Goal: Use online tool/utility: Utilize a website feature to perform a specific function

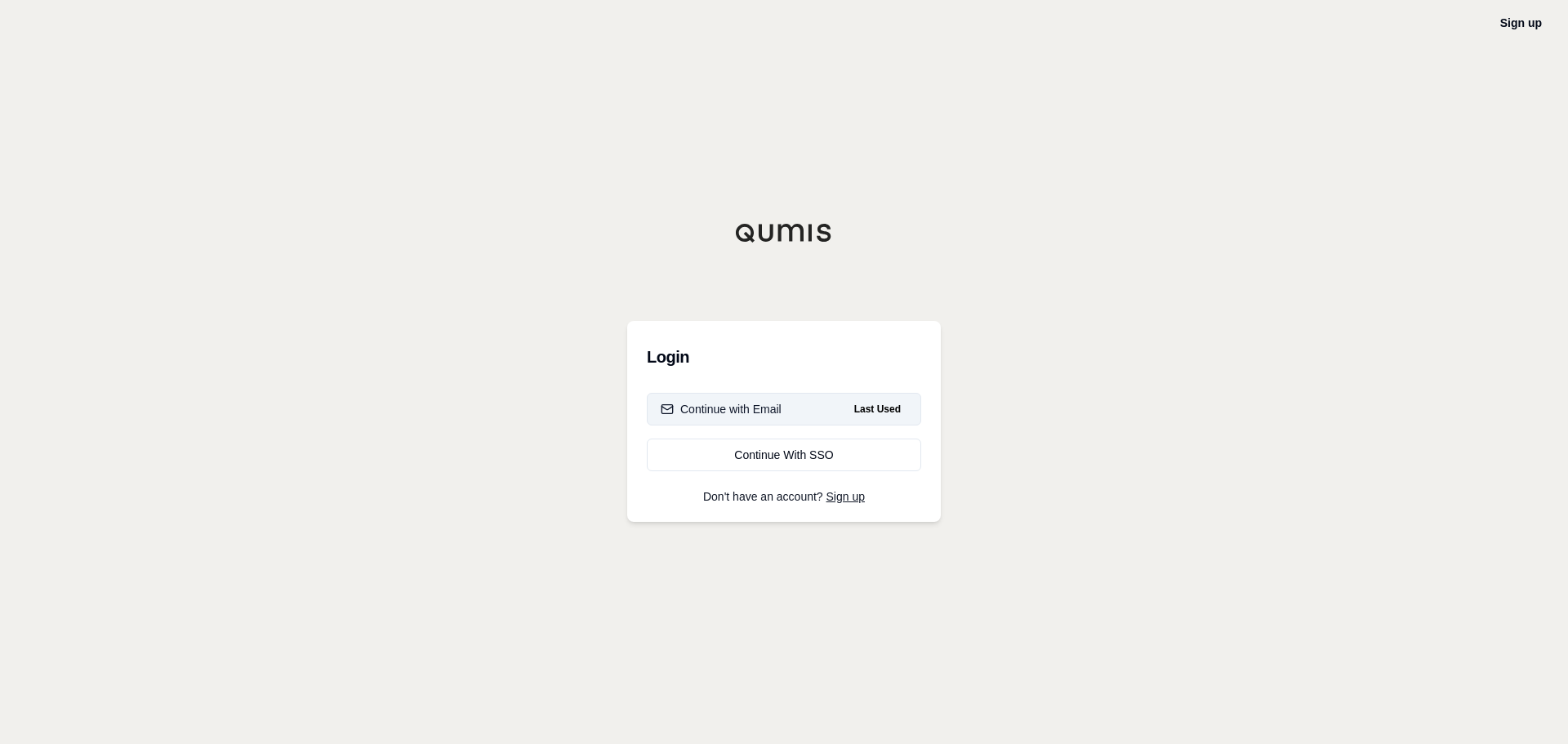
click at [740, 406] on div "Continue with Email" at bounding box center [721, 408] width 121 height 17
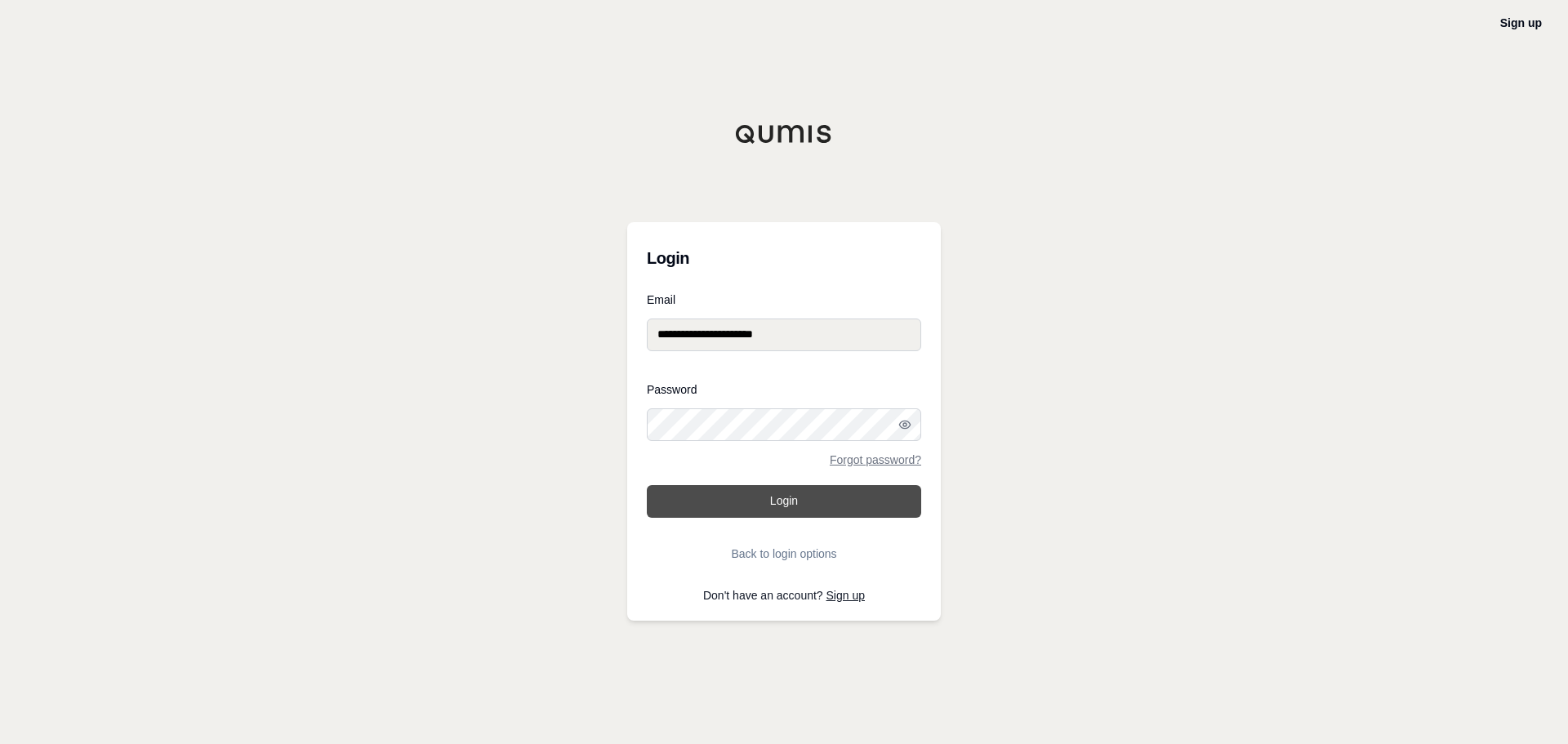
click at [834, 503] on button "Login" at bounding box center [784, 502] width 274 height 33
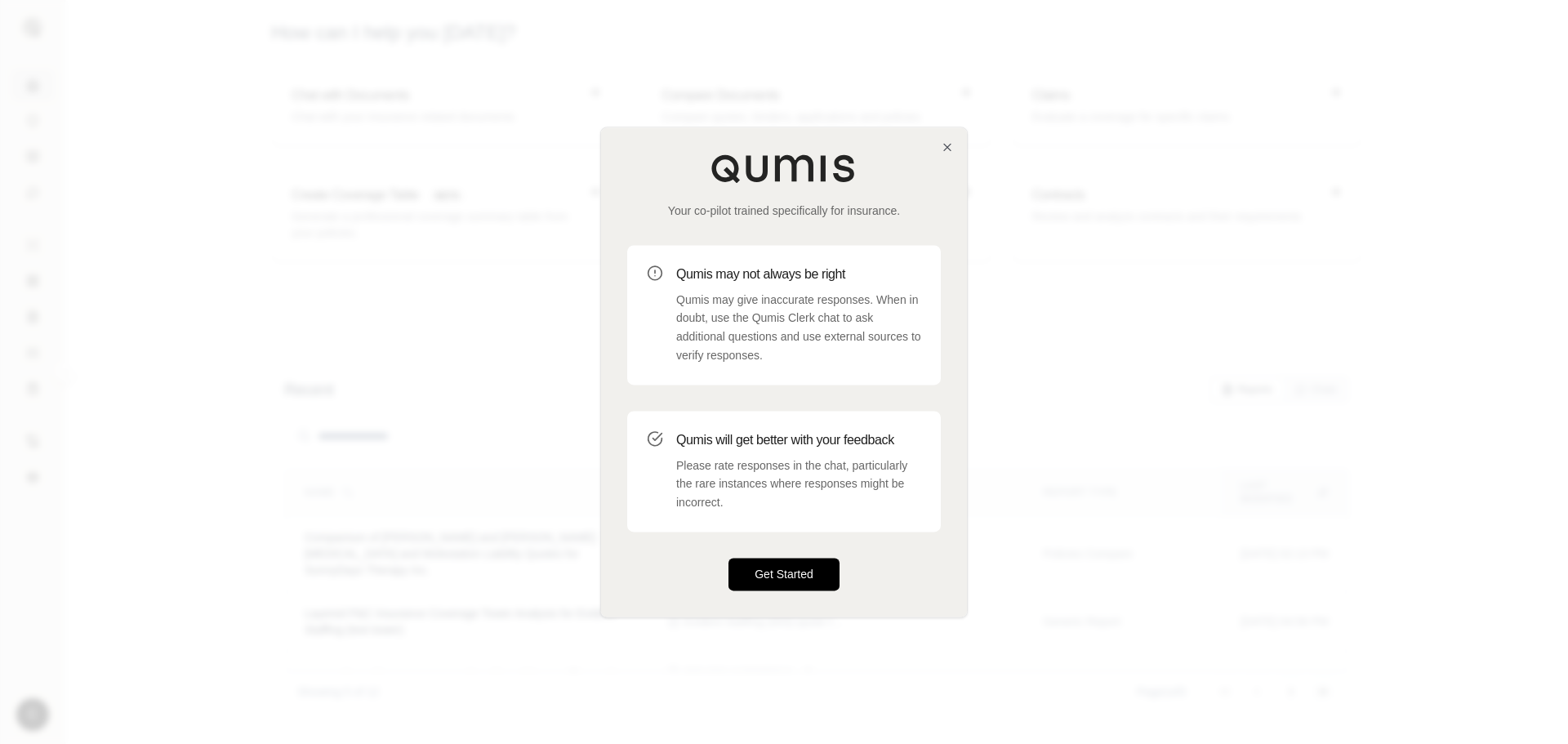
click at [815, 569] on button "Get Started" at bounding box center [784, 575] width 111 height 33
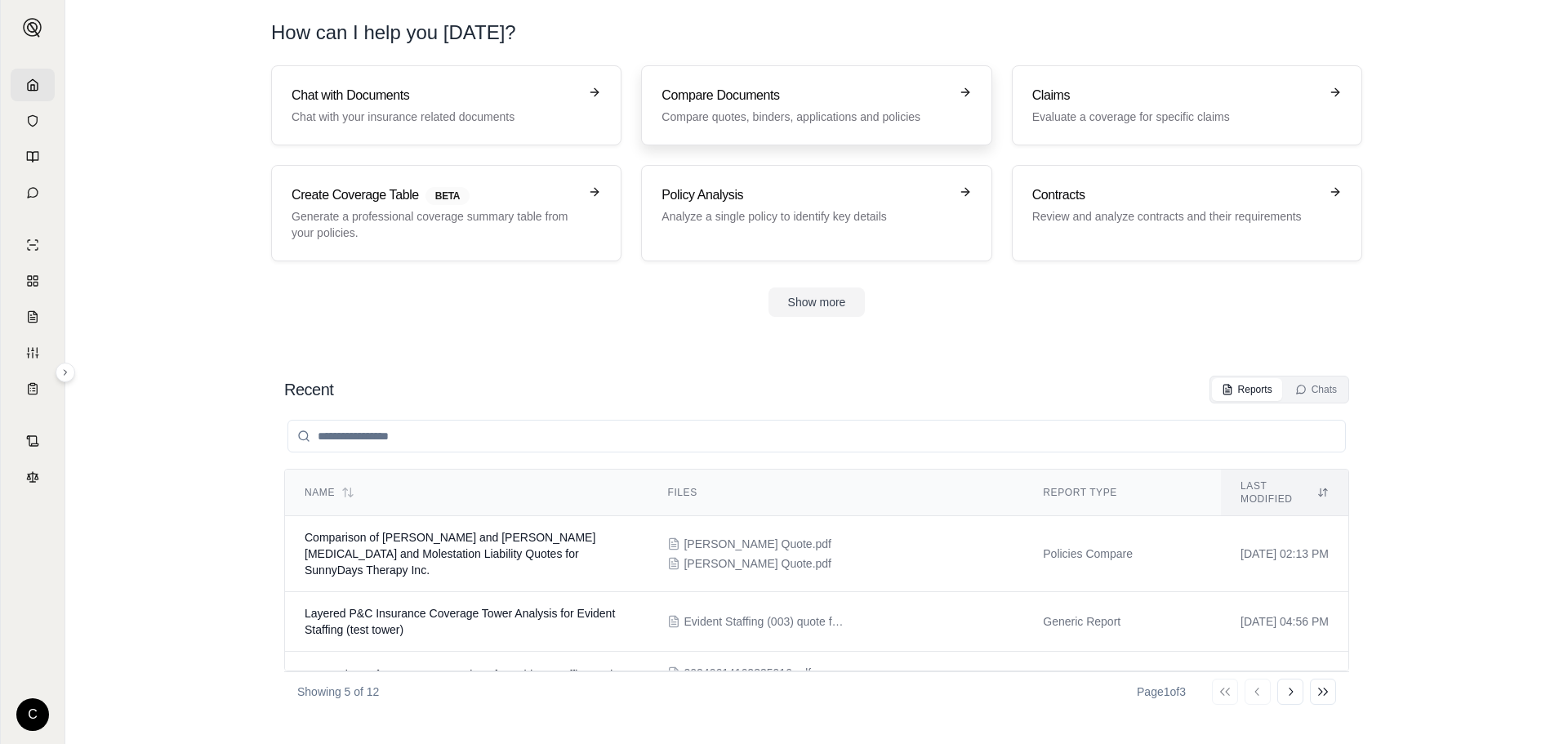
click at [966, 90] on icon at bounding box center [964, 91] width 13 height 13
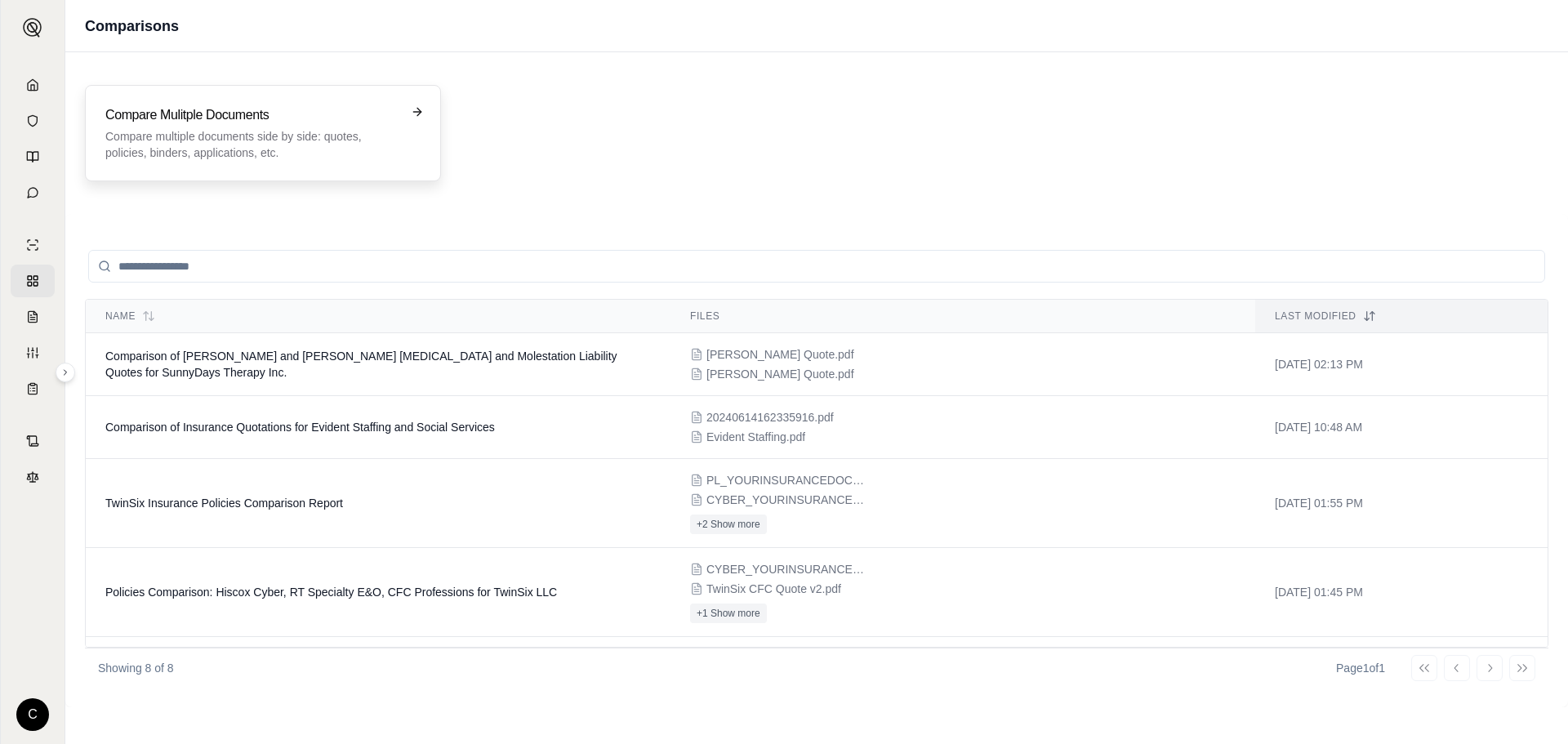
click at [411, 107] on icon at bounding box center [417, 111] width 13 height 13
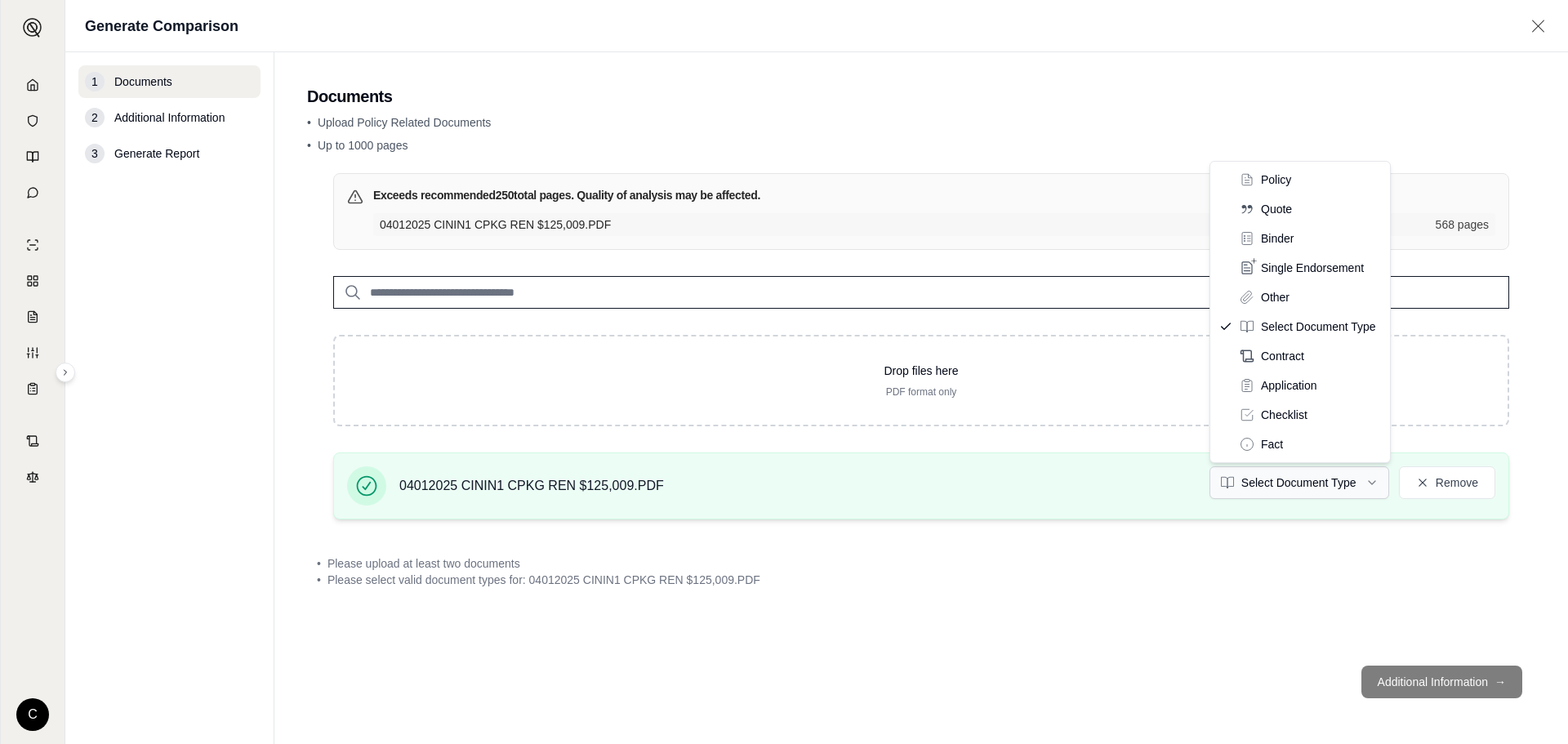
click at [1302, 484] on html "C Generate Comparison 1 Documents 2 Additional Information 3 Generate Report Do…" at bounding box center [784, 372] width 1568 height 744
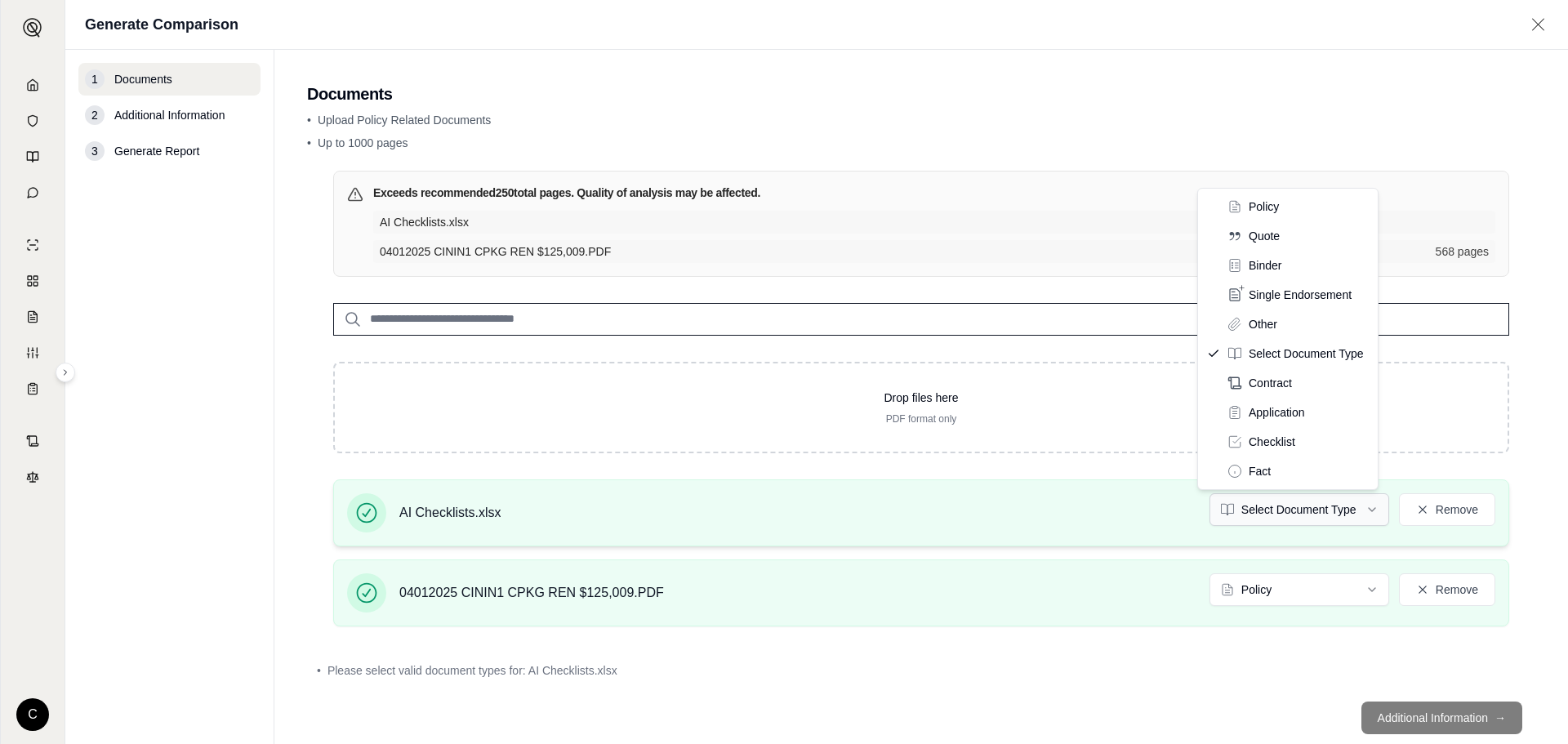
click at [1321, 512] on html "C Generate Comparison 1 Documents 2 Additional Information 3 Generate Report Do…" at bounding box center [784, 372] width 1568 height 744
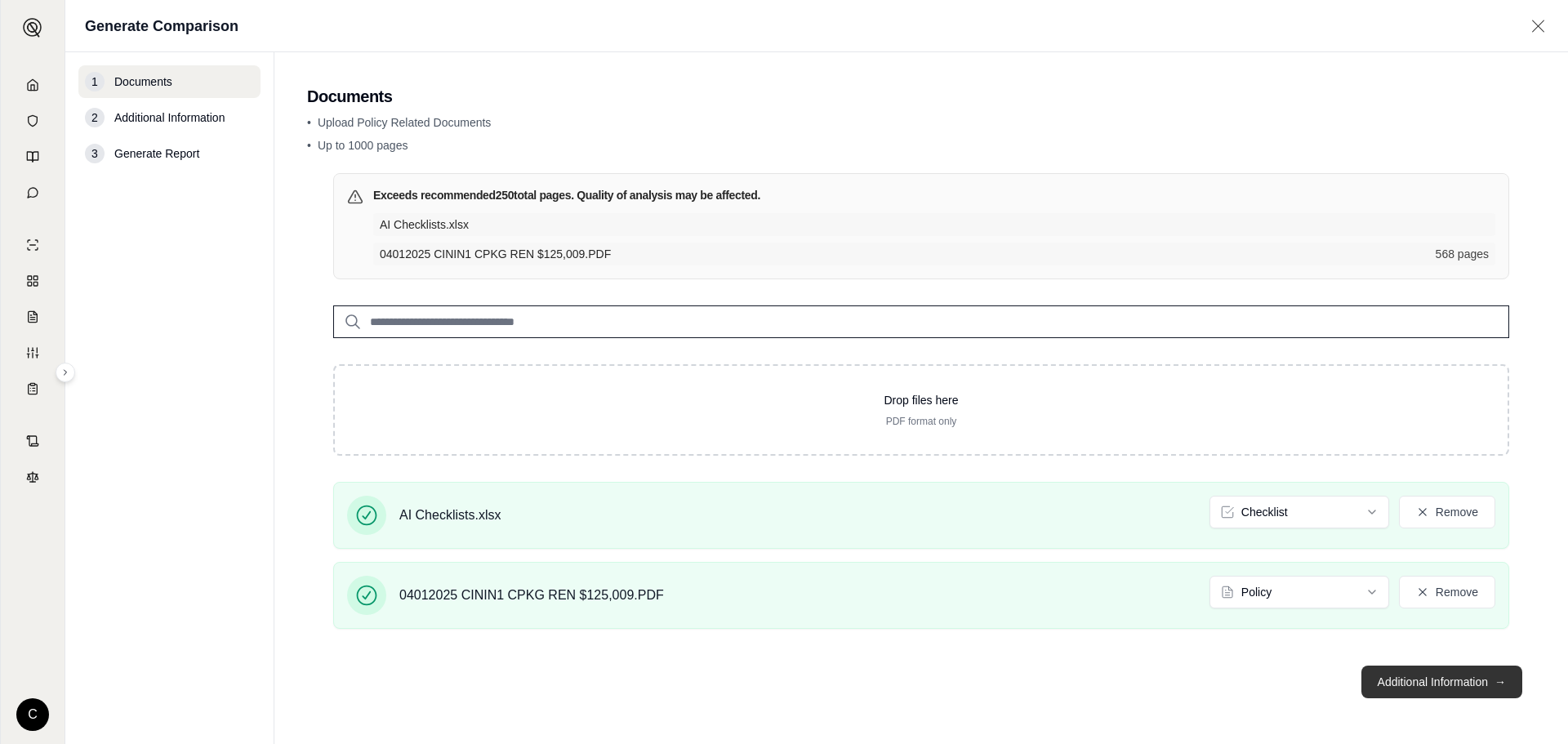
click at [1425, 678] on button "Additional Information →" at bounding box center [1441, 683] width 160 height 33
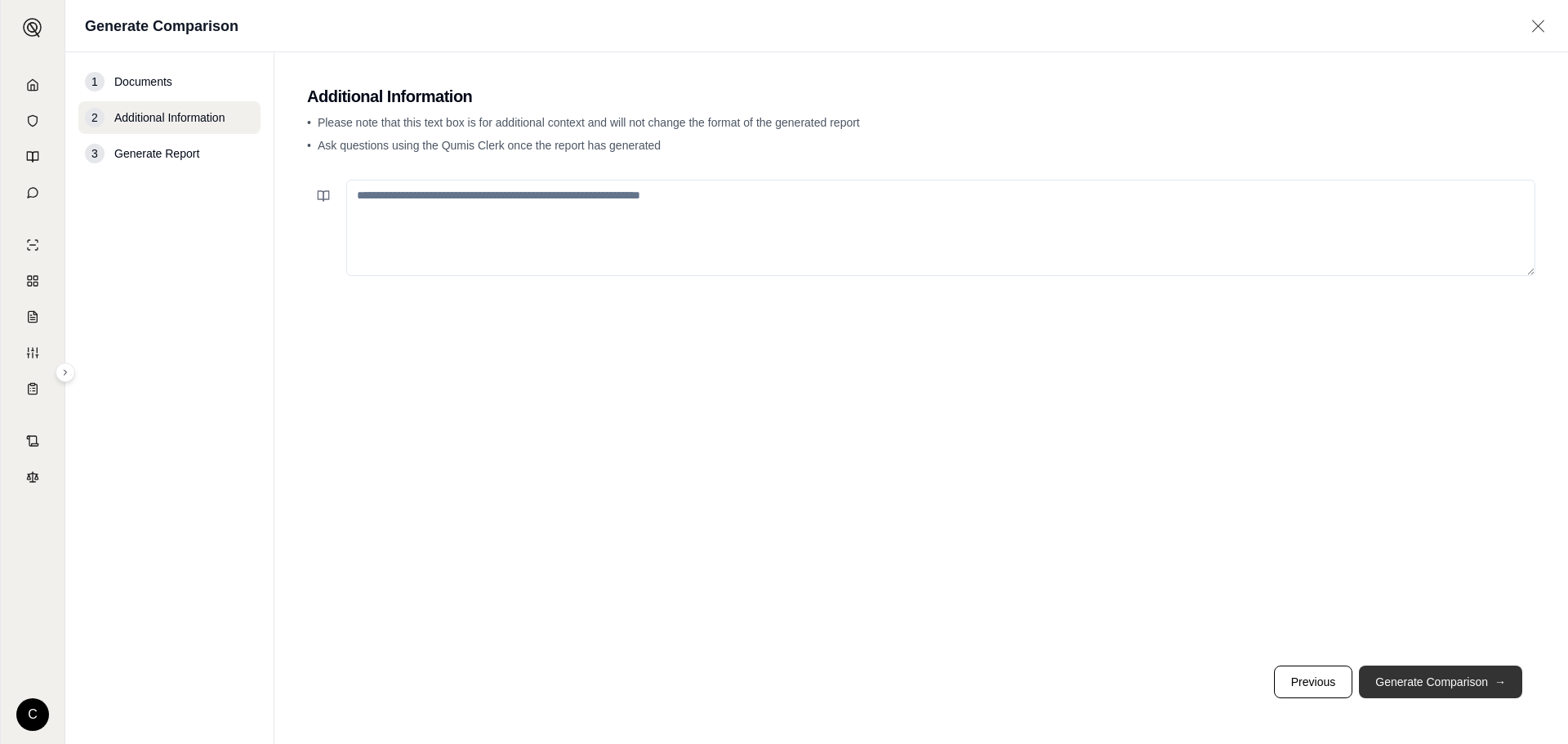
click at [1444, 681] on button "Generate Comparison →" at bounding box center [1441, 683] width 163 height 33
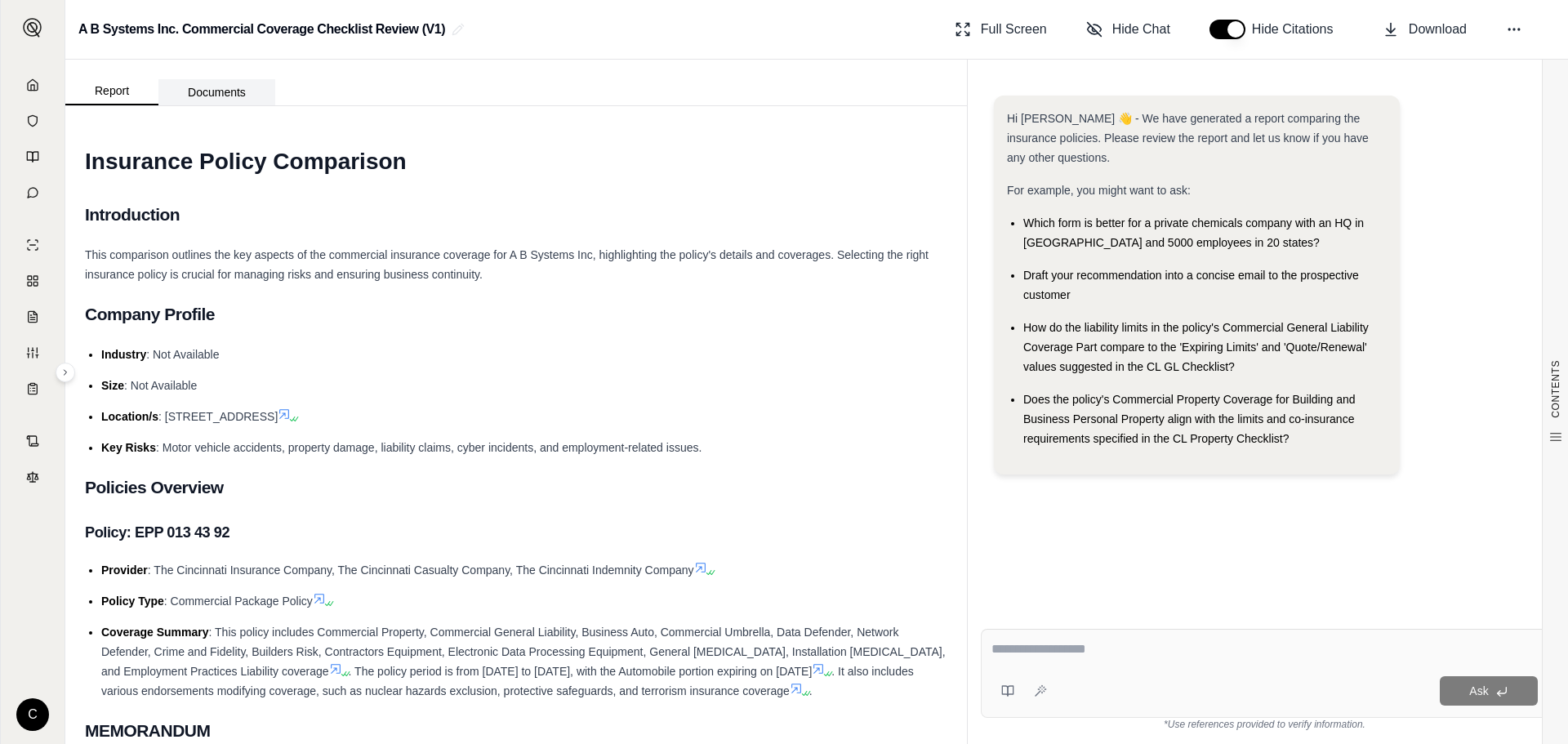
click at [217, 95] on button "Documents" at bounding box center [217, 91] width 117 height 26
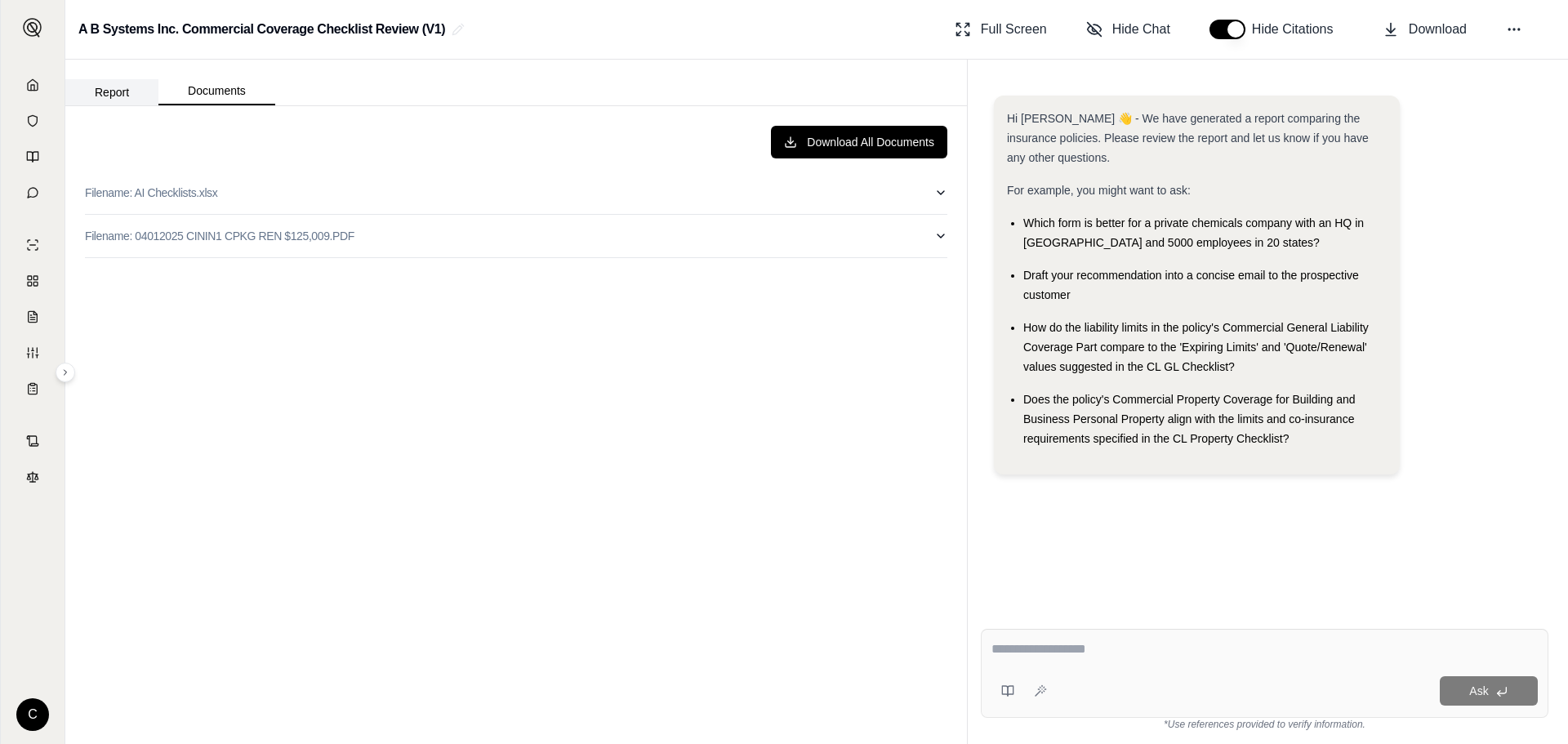
click at [122, 86] on button "Report" at bounding box center [112, 91] width 93 height 26
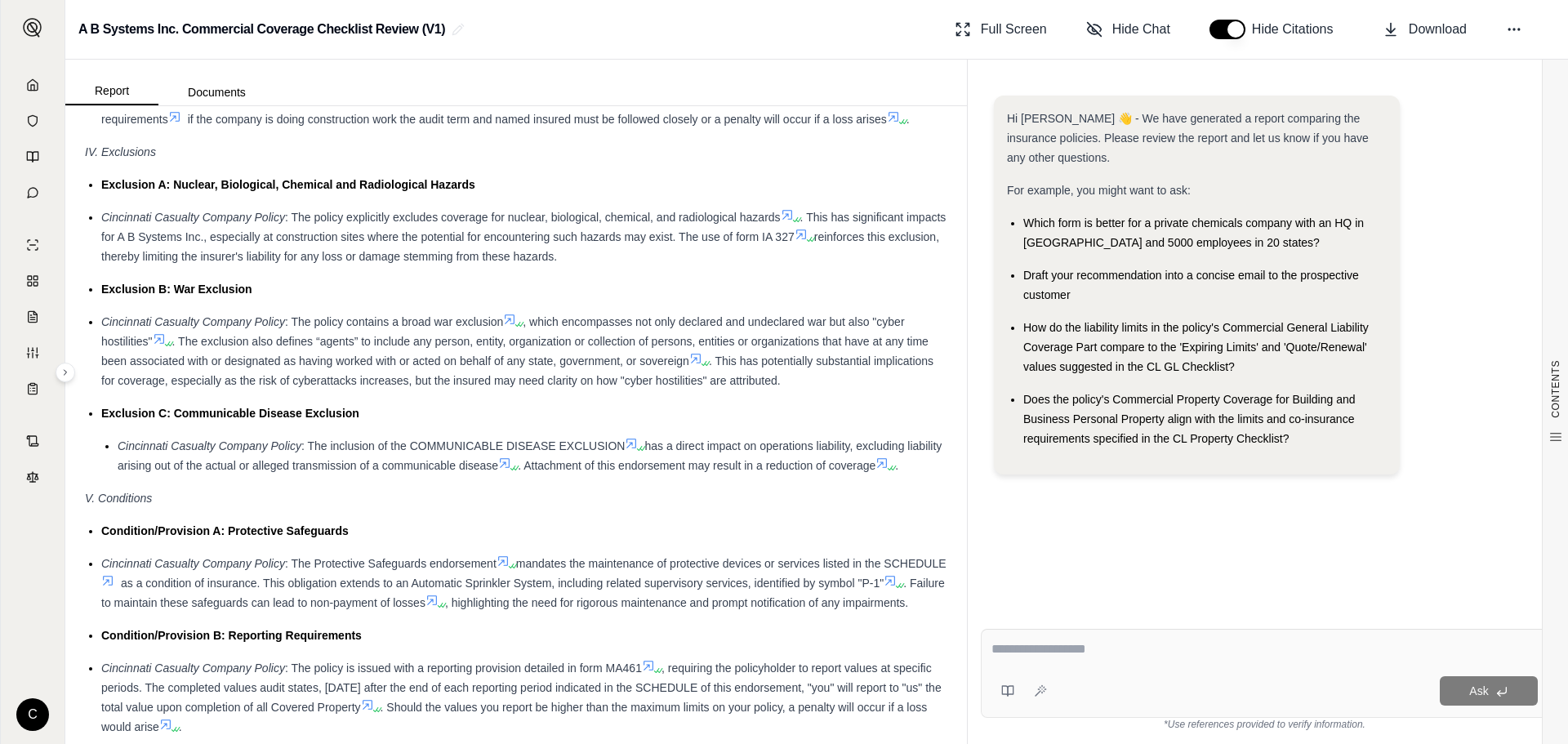
scroll to position [2042, 0]
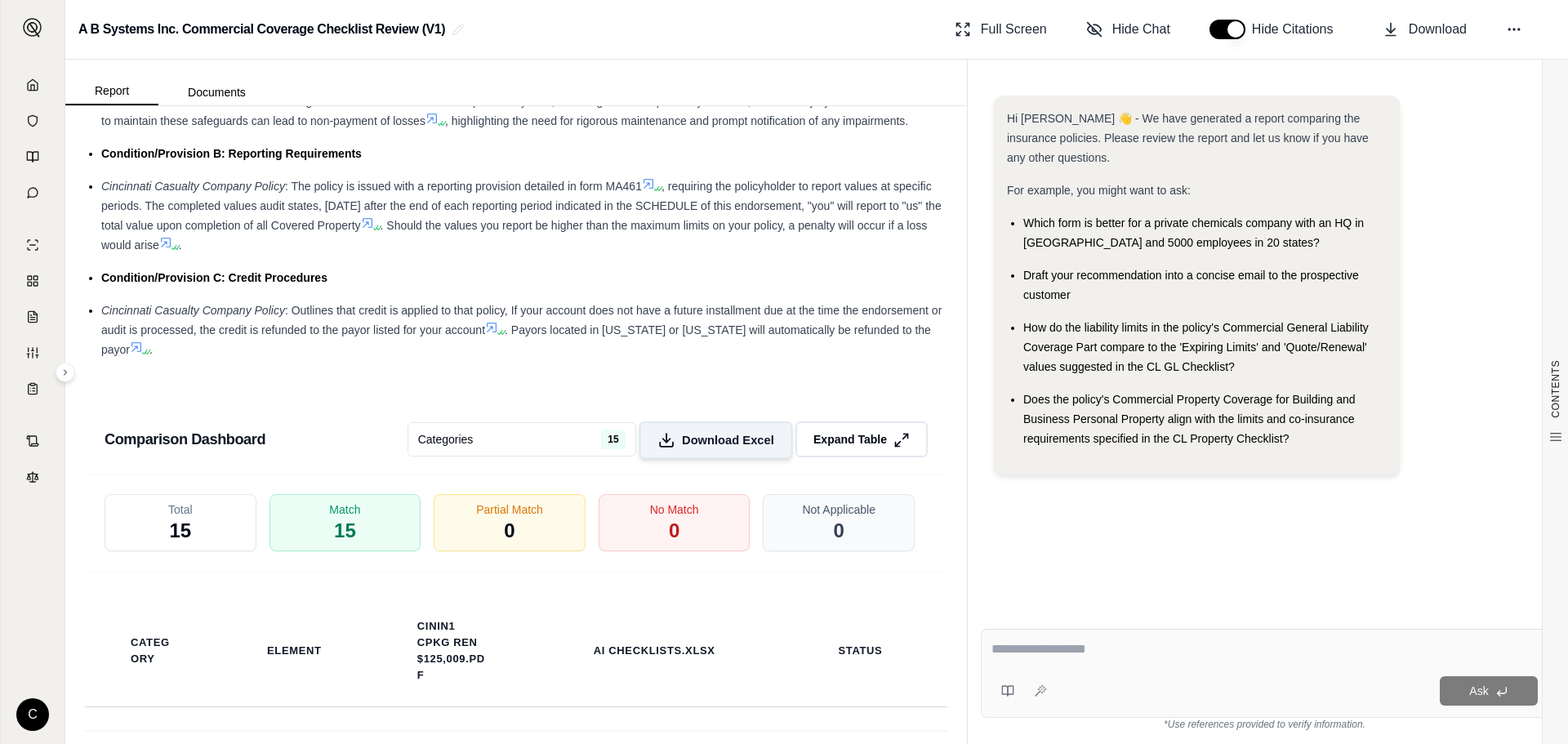
click at [702, 448] on span "Download Excel" at bounding box center [727, 441] width 92 height 18
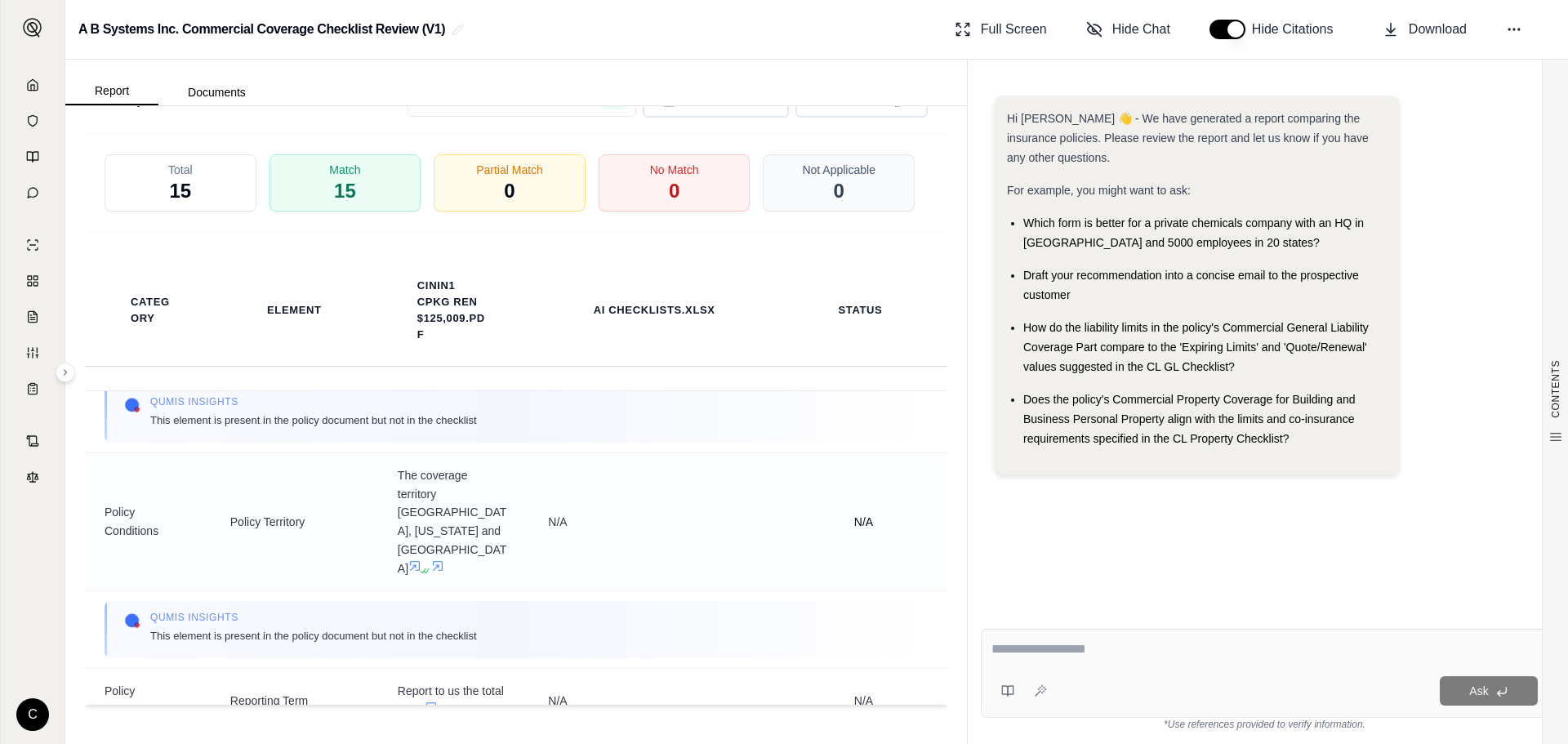
scroll to position [2287, 0]
click at [1157, 664] on div at bounding box center [1265, 653] width 546 height 25
click at [1132, 649] on textarea at bounding box center [1265, 650] width 546 height 19
type textarea "**********"
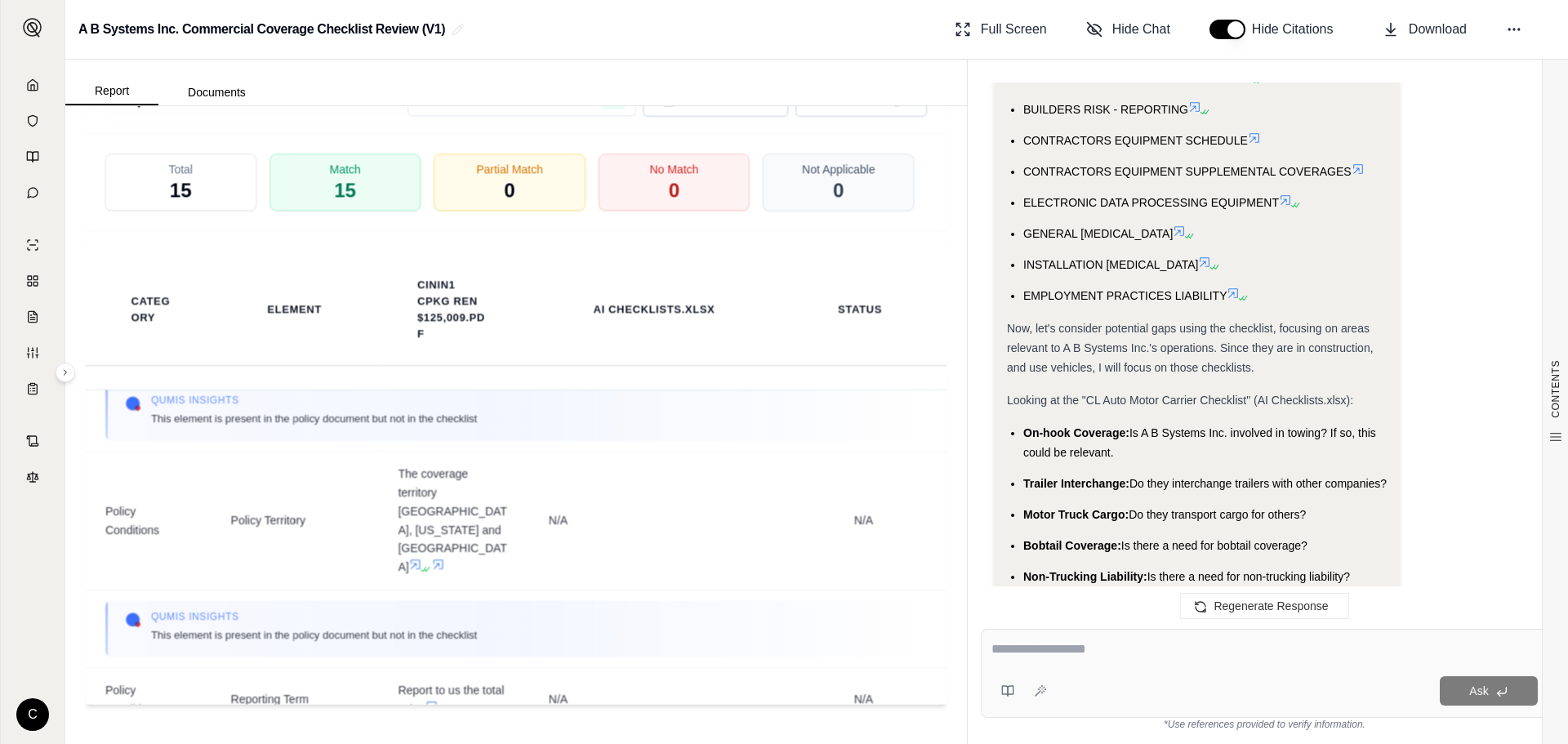
scroll to position [906, 0]
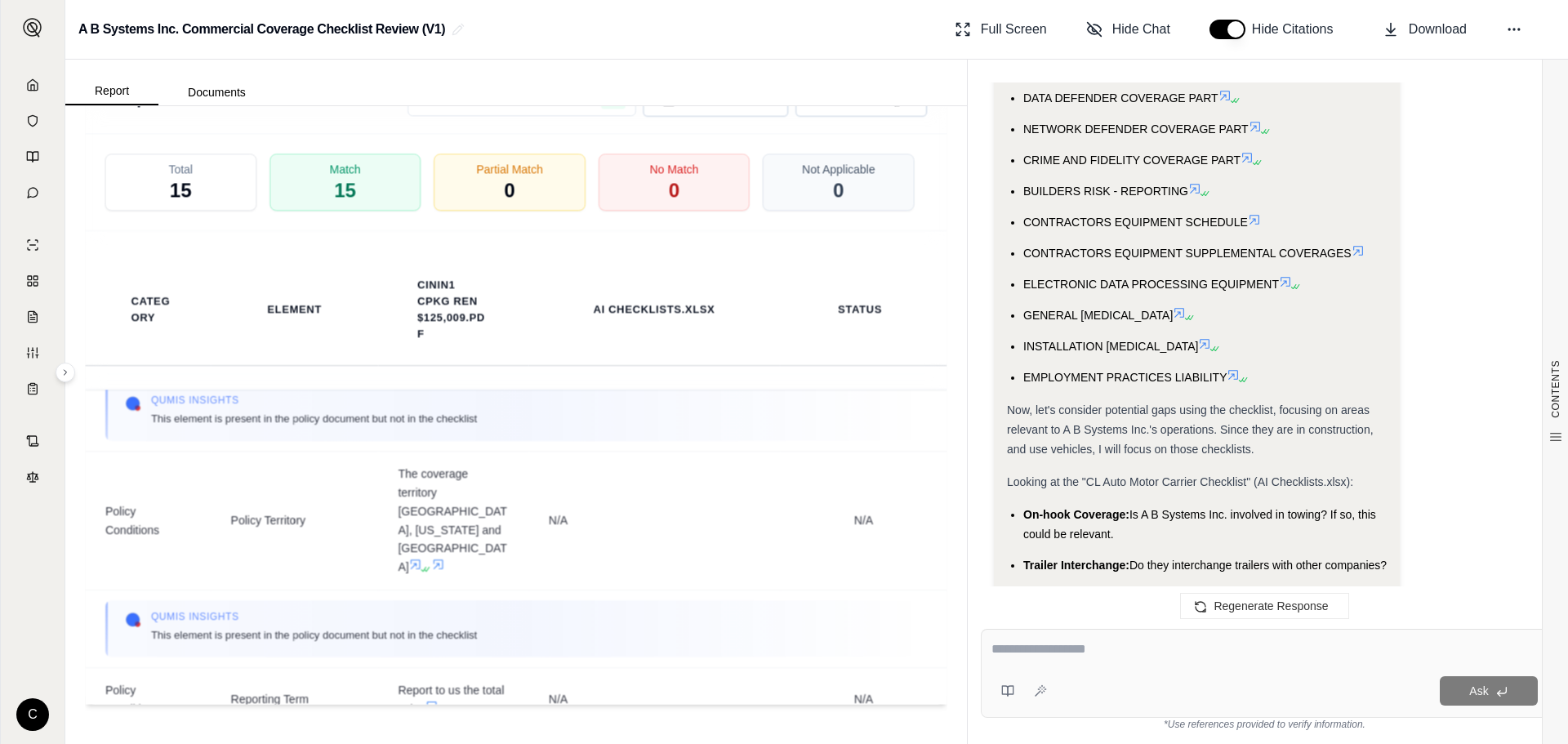
click at [1254, 217] on icon at bounding box center [1253, 219] width 13 height 13
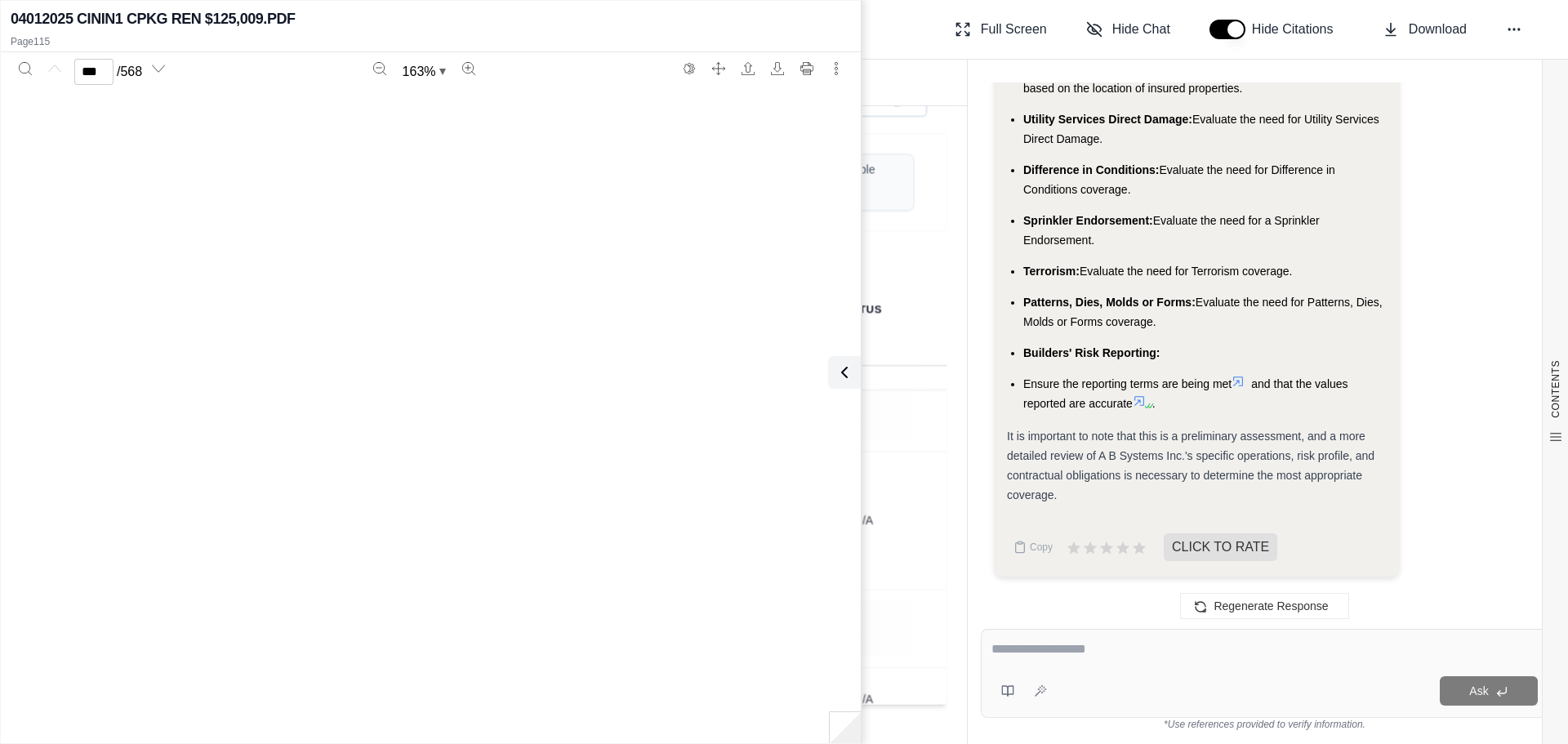
type input "***"
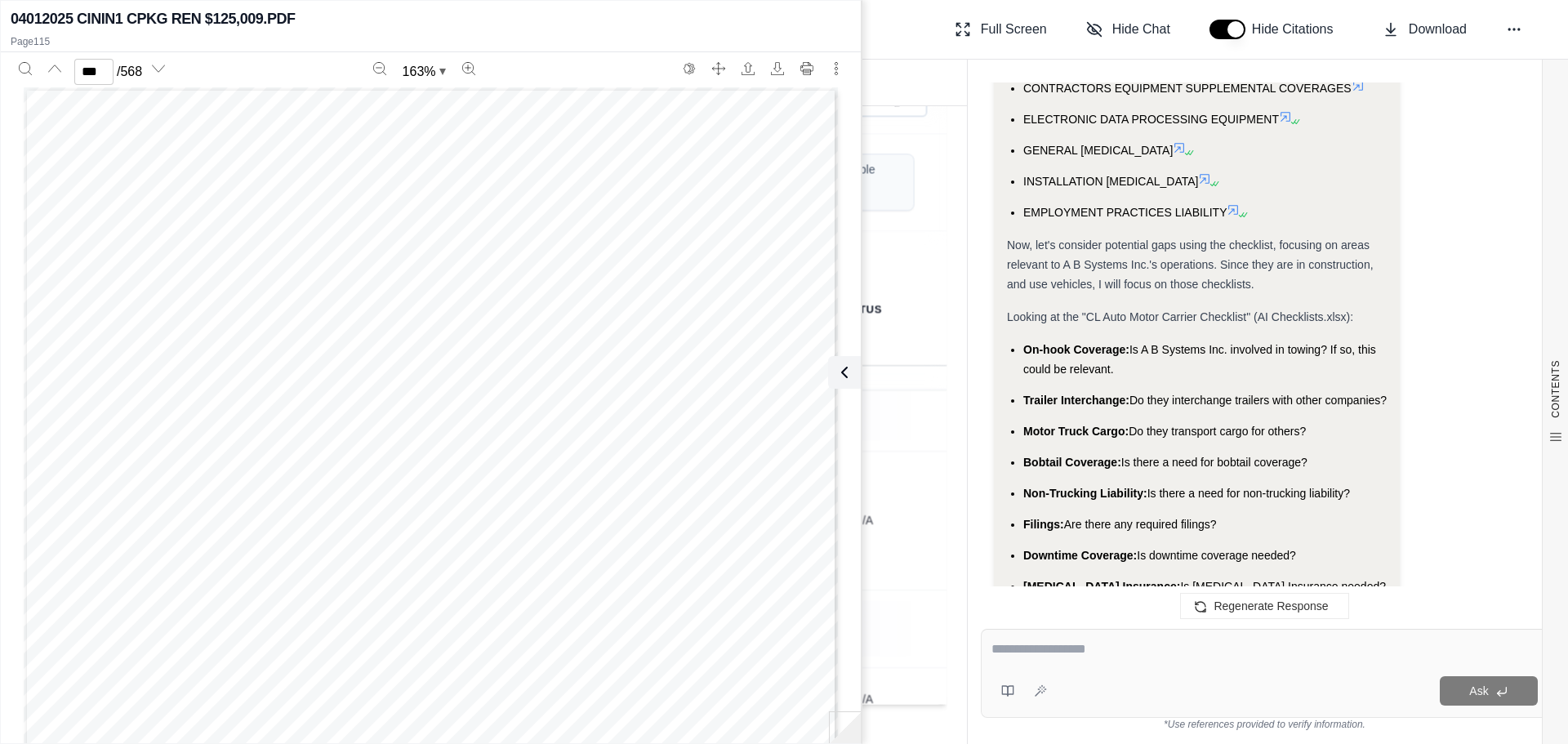
scroll to position [1070, 0]
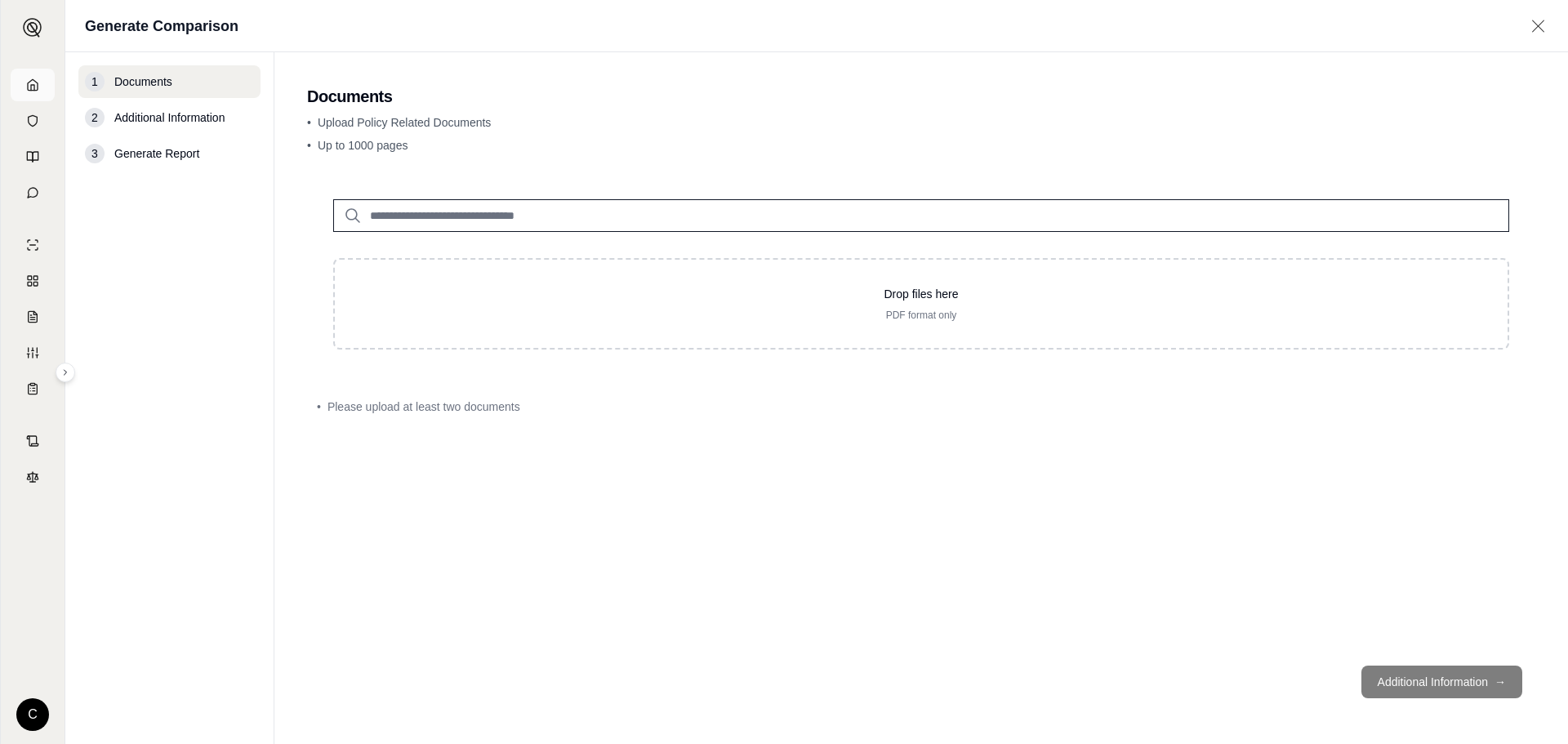
click at [30, 83] on icon at bounding box center [32, 85] width 13 height 13
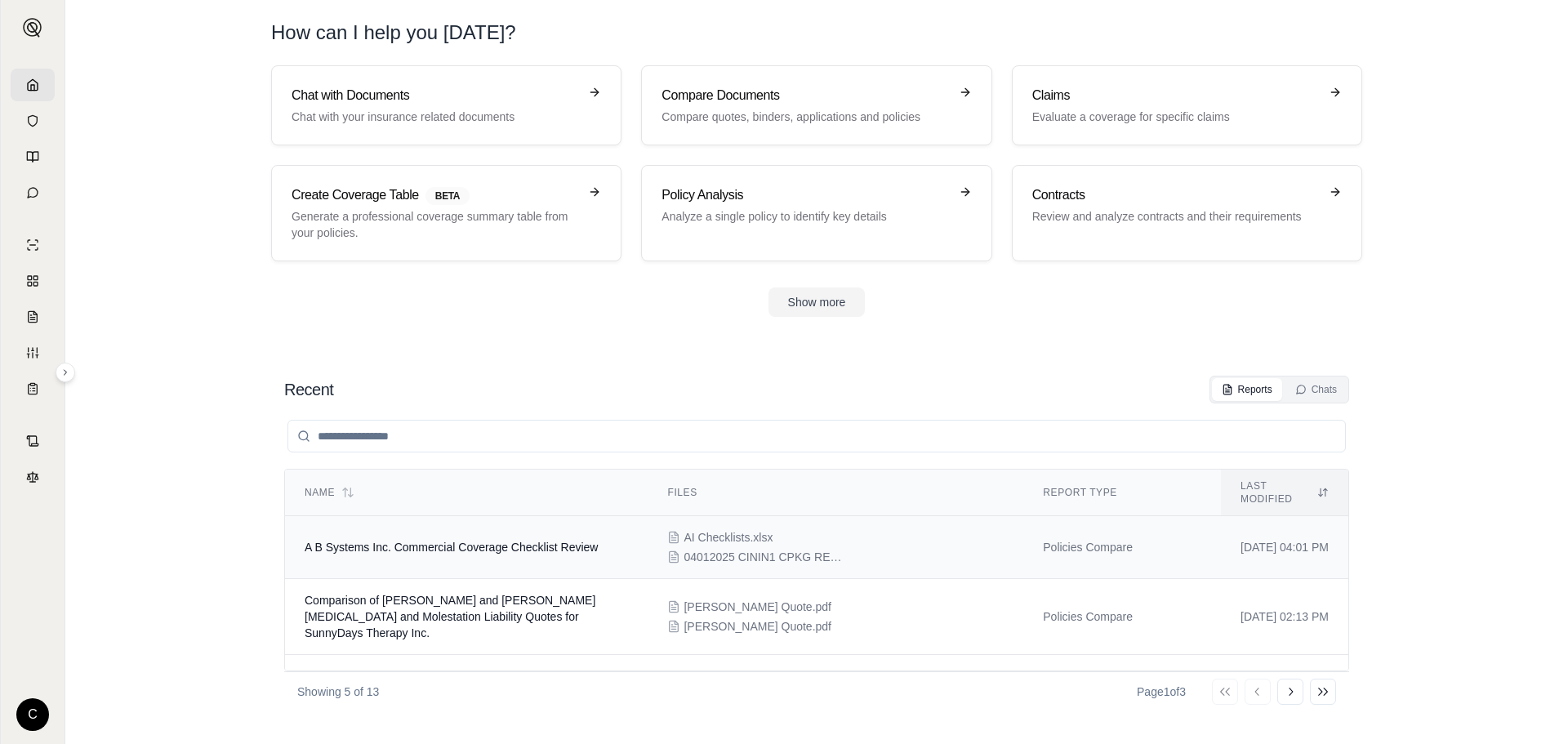
click at [471, 541] on span "A B Systems Inc. Commercial Coverage Checklist Review" at bounding box center [451, 547] width 294 height 13
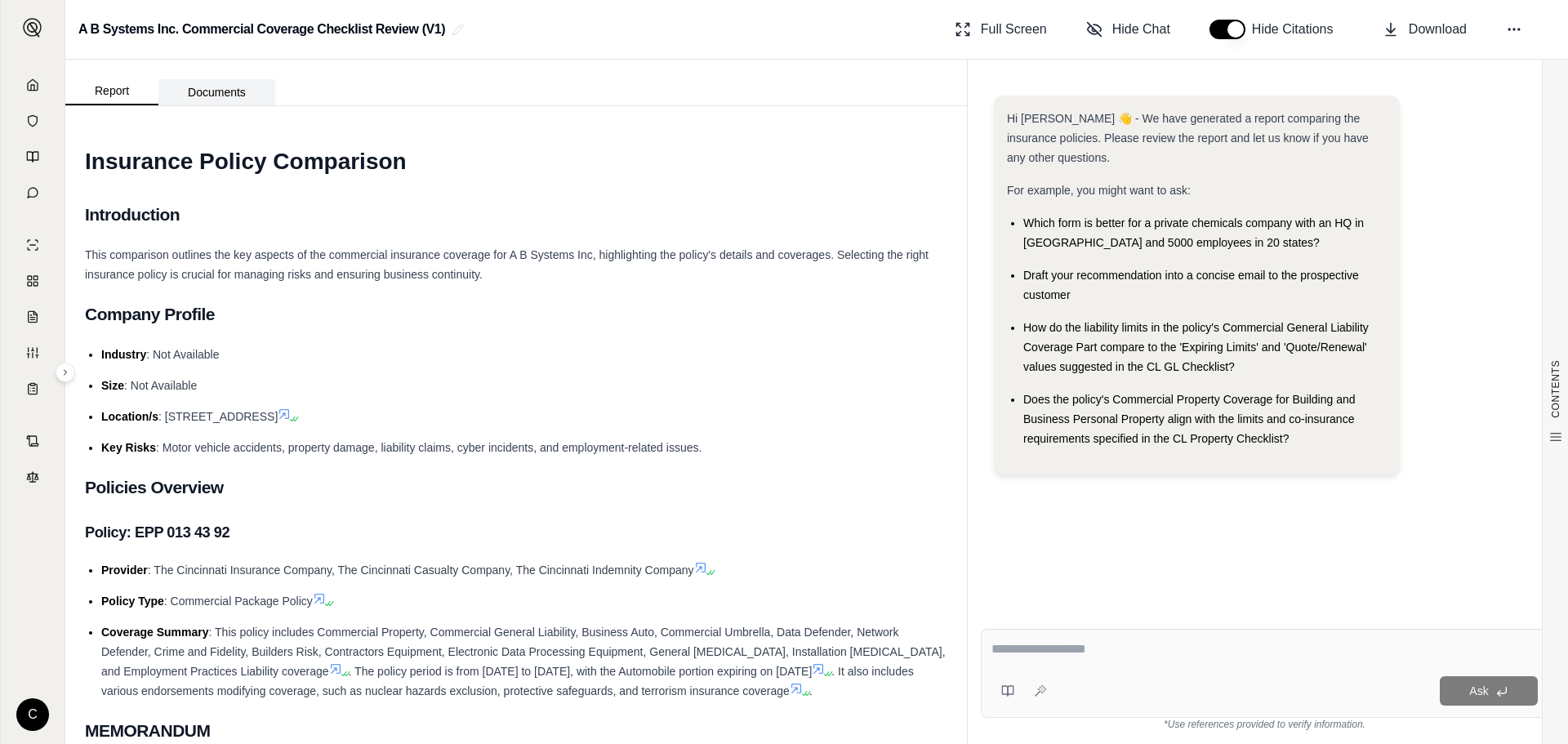
click at [222, 91] on button "Documents" at bounding box center [217, 91] width 117 height 26
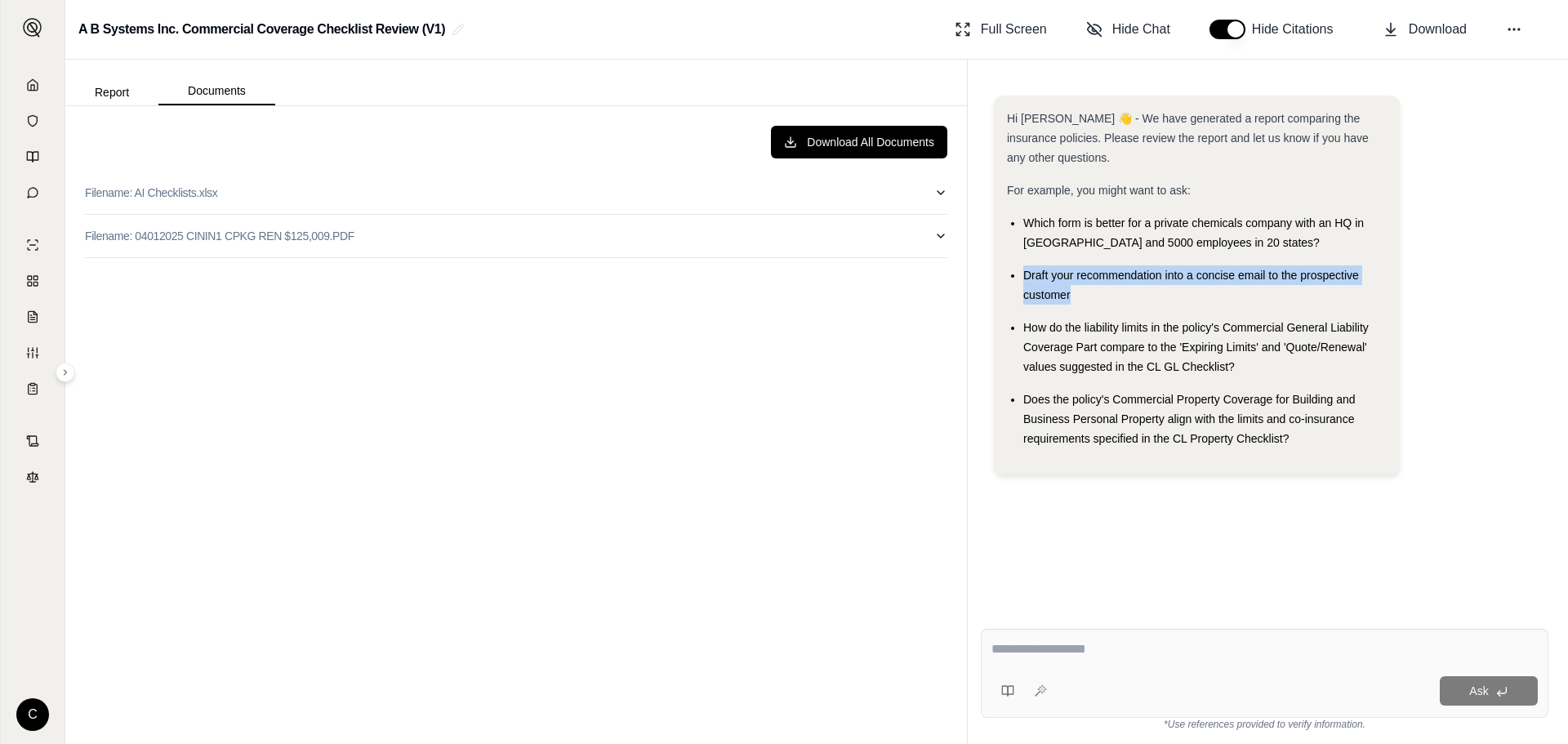
drag, startPoint x: 1025, startPoint y: 278, endPoint x: 1079, endPoint y: 300, distance: 58.3
click at [1079, 300] on div "Draft your recommendation into a concise email to the prospective customer" at bounding box center [1204, 285] width 364 height 39
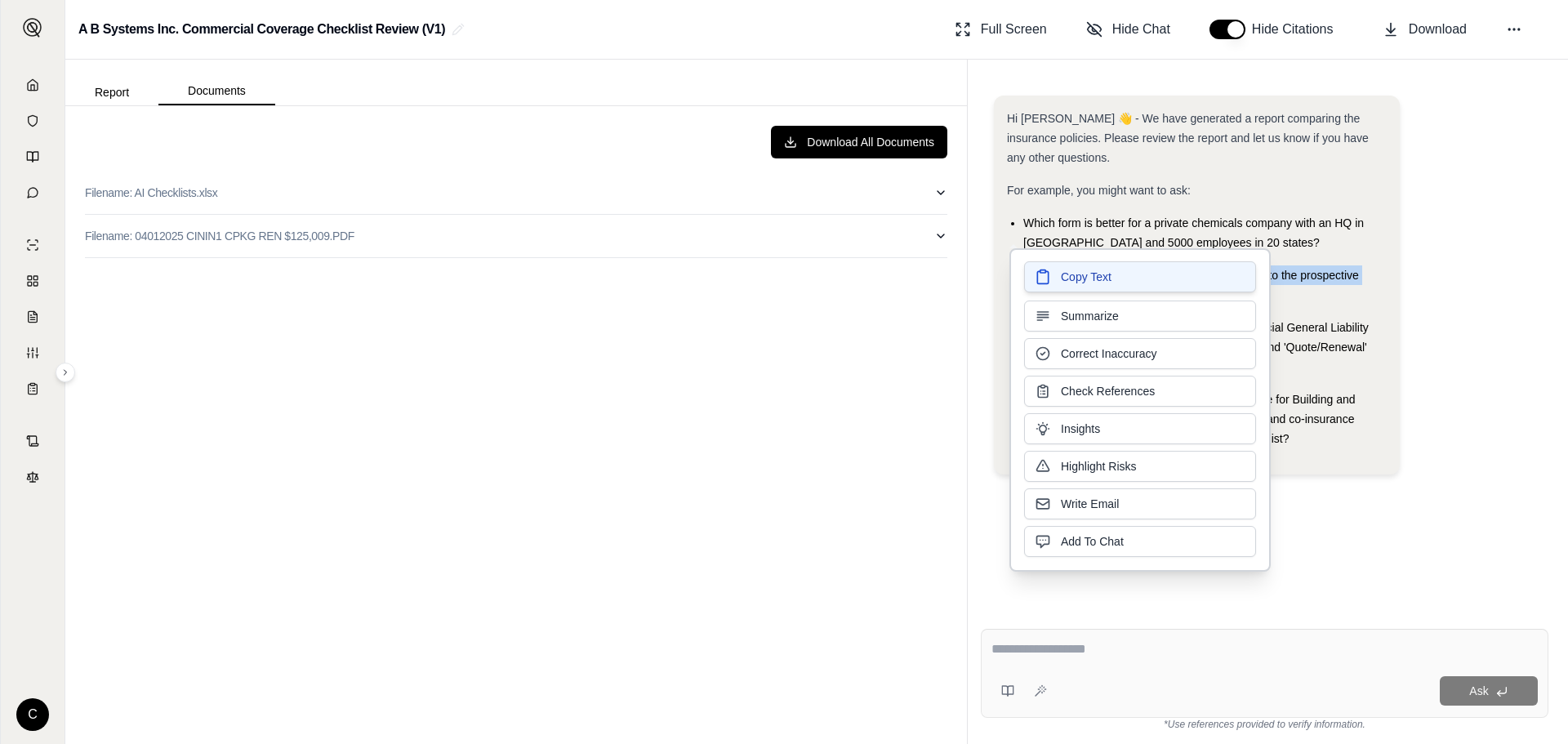
click at [1064, 278] on span "Copy Text" at bounding box center [1086, 276] width 51 height 17
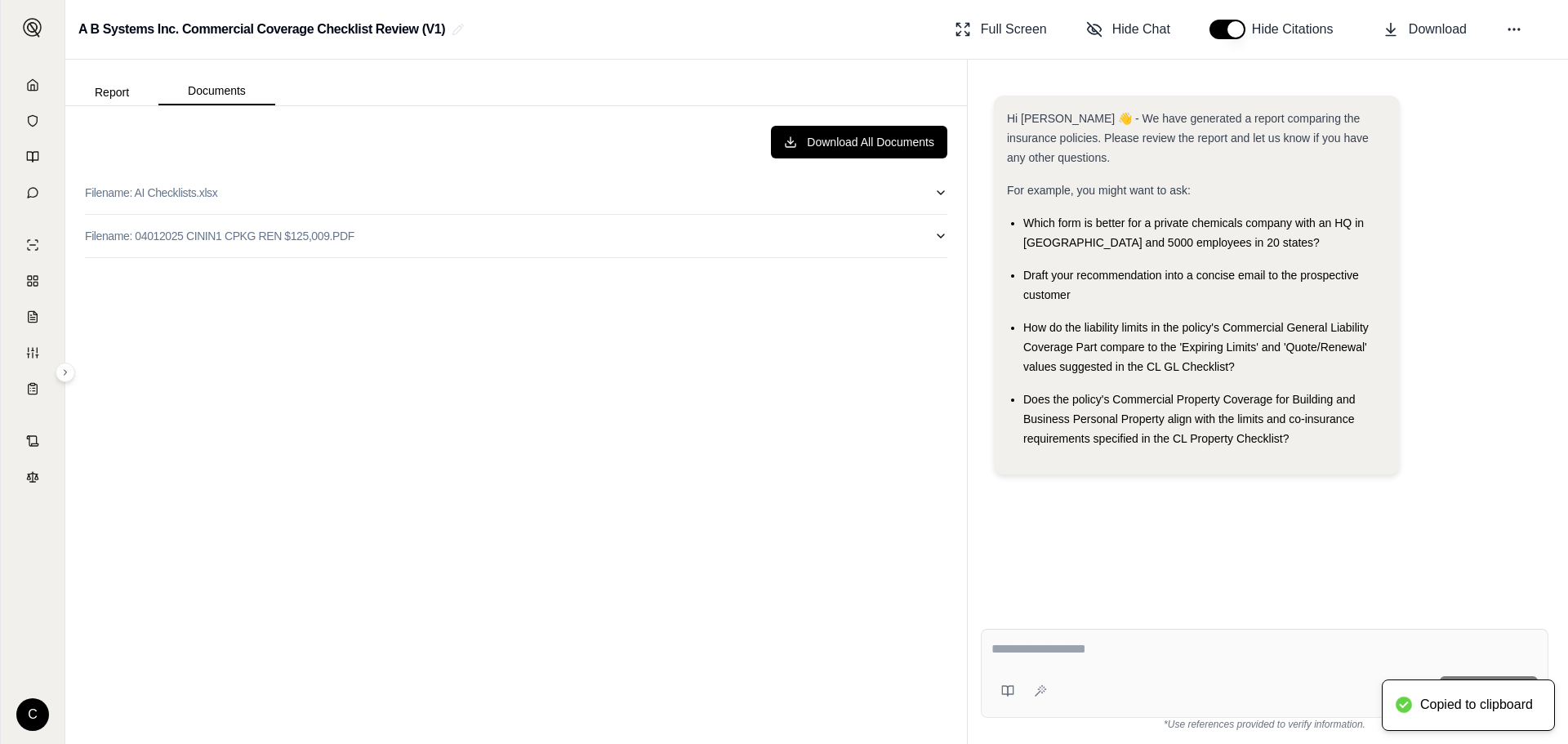
click at [1052, 655] on textarea at bounding box center [1265, 650] width 546 height 19
paste textarea "**********"
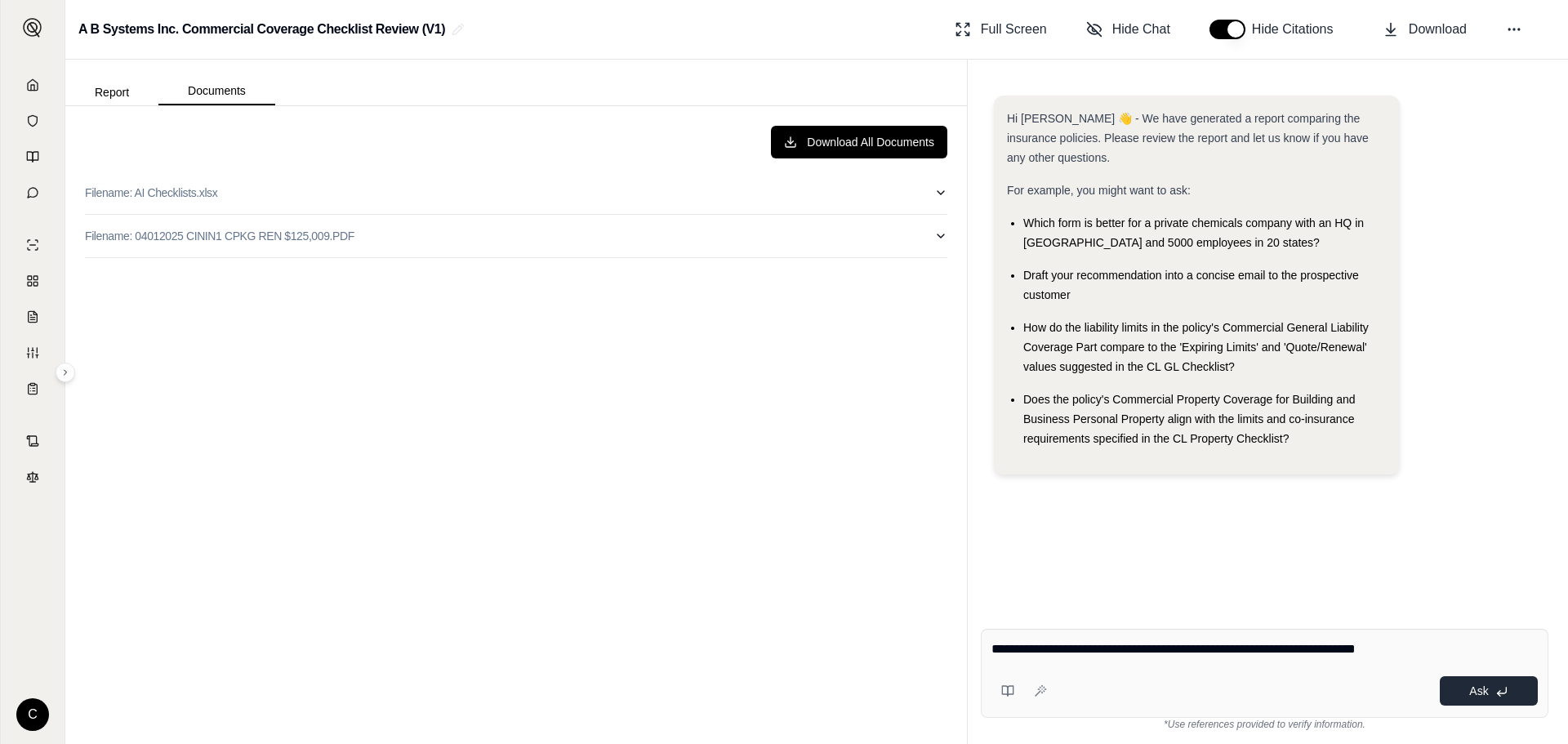
type textarea "**********"
click at [1483, 690] on span "Ask" at bounding box center [1478, 691] width 18 height 13
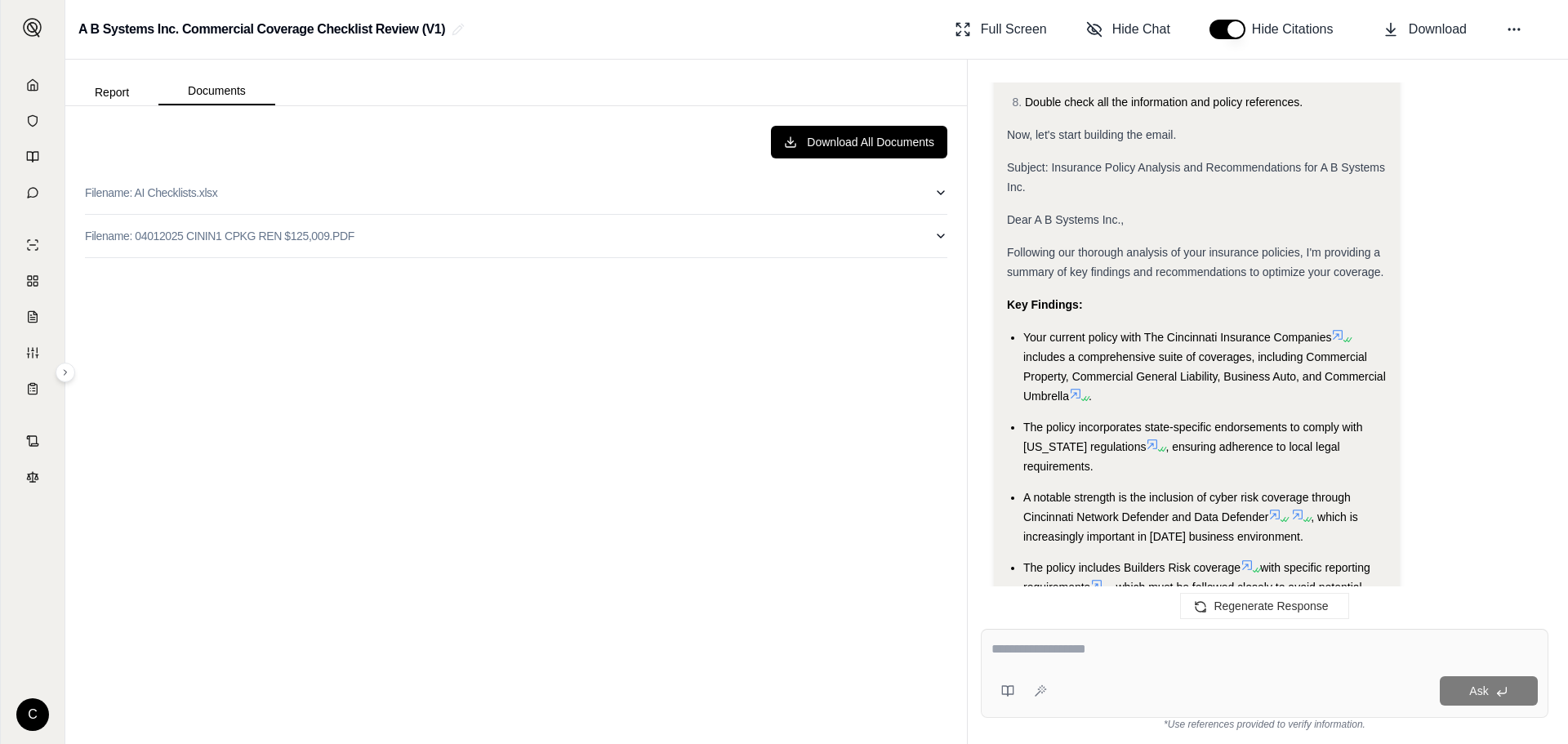
scroll to position [899, 0]
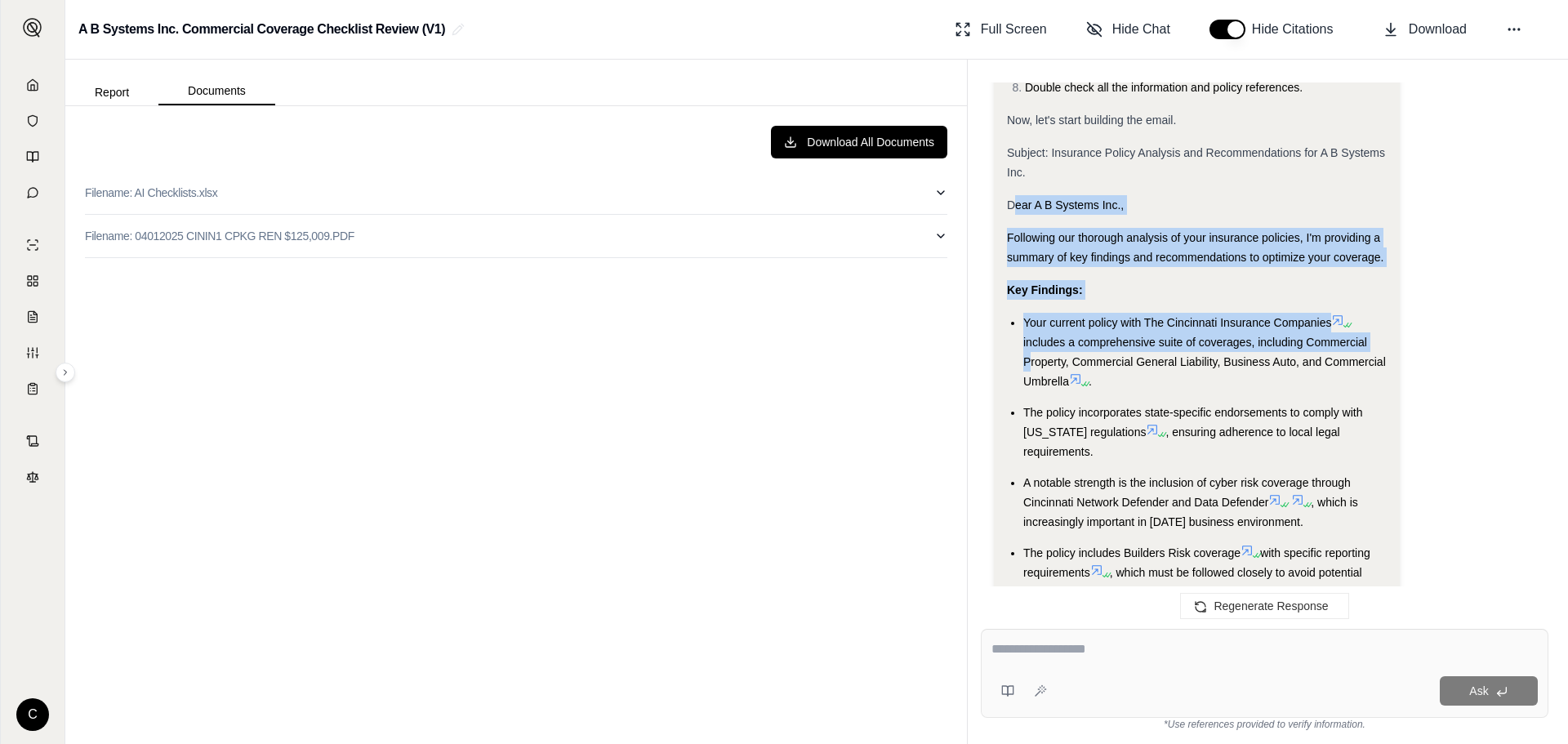
drag, startPoint x: 1013, startPoint y: 201, endPoint x: 1018, endPoint y: 353, distance: 152.1
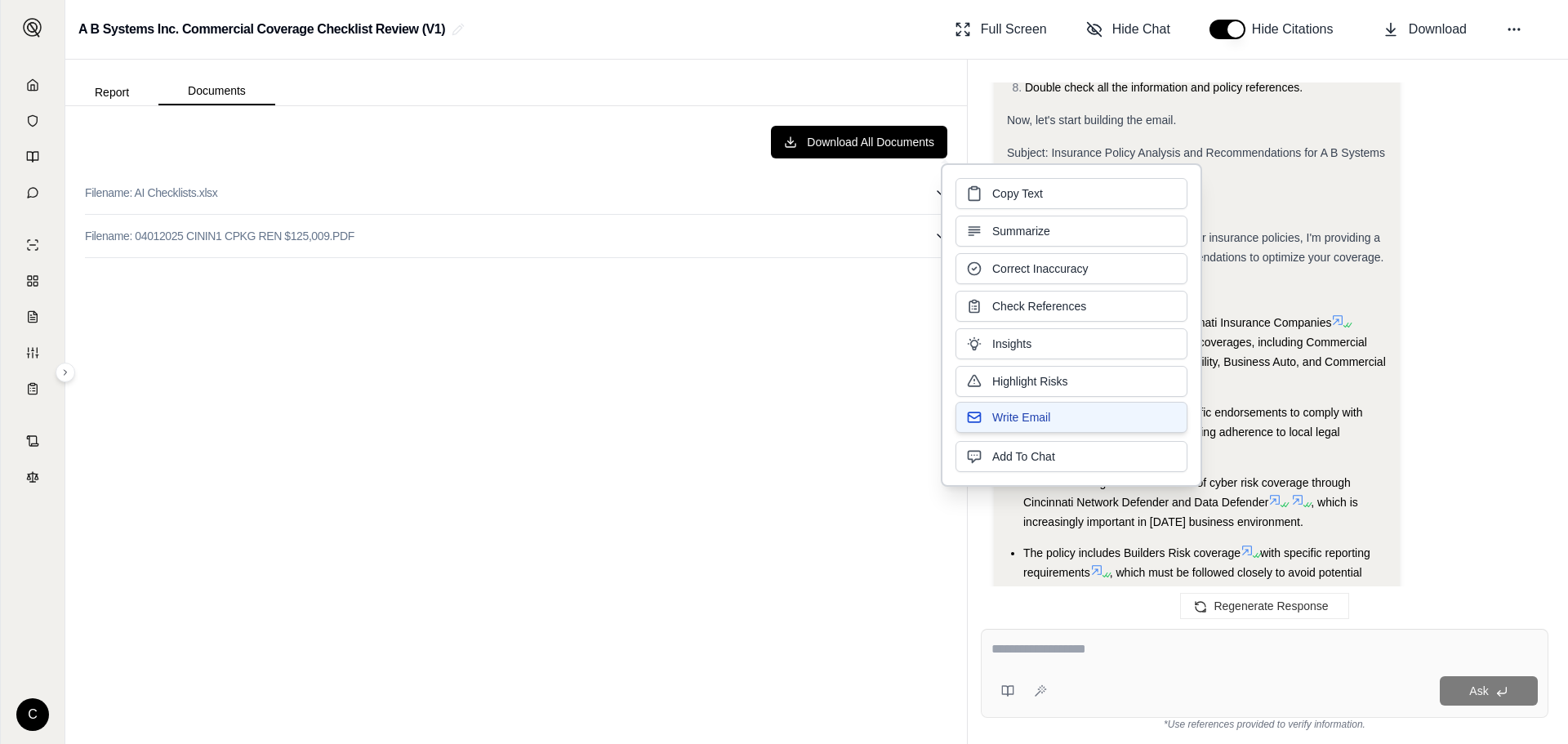
click at [1038, 415] on span "Write Email" at bounding box center [1022, 417] width 58 height 17
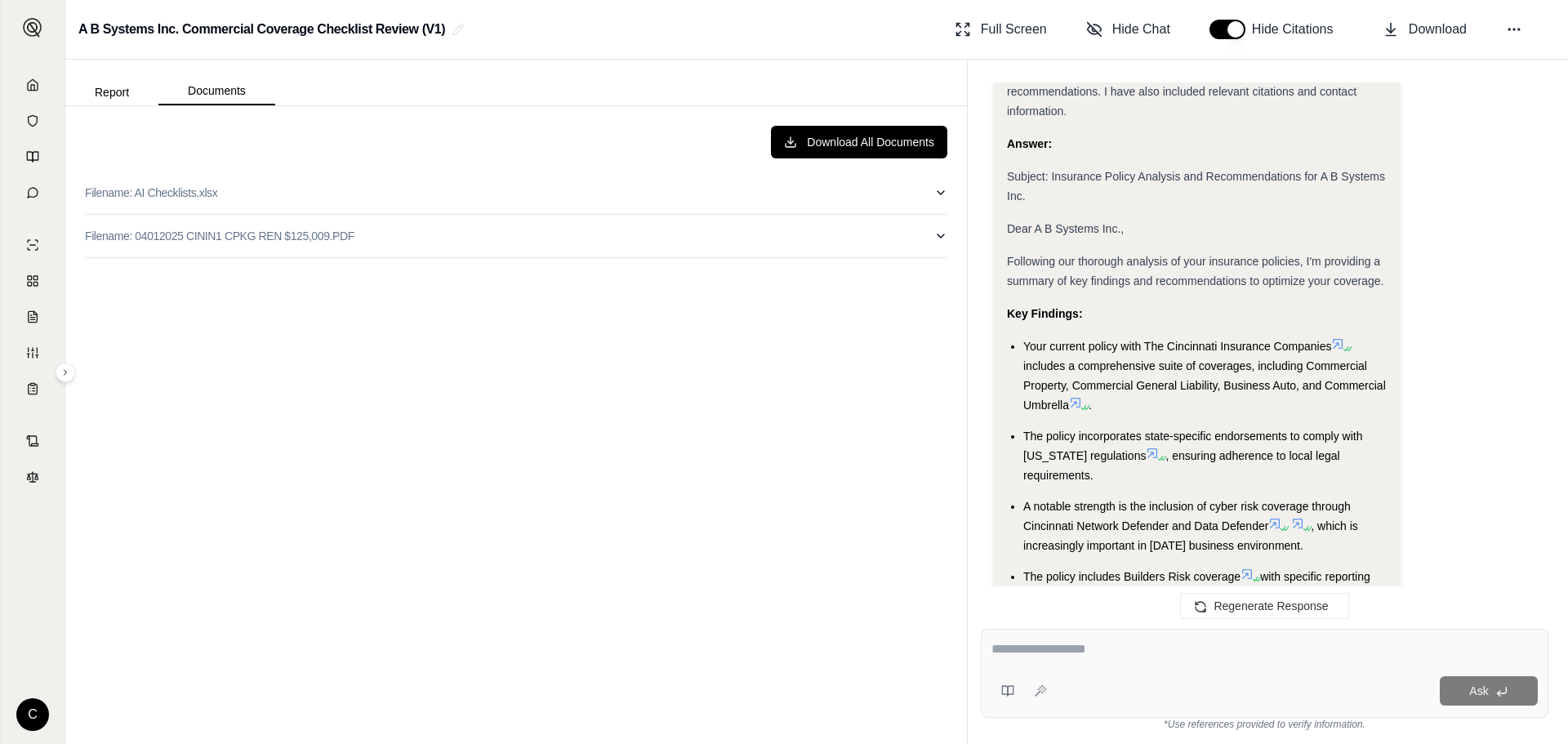
scroll to position [1963, 0]
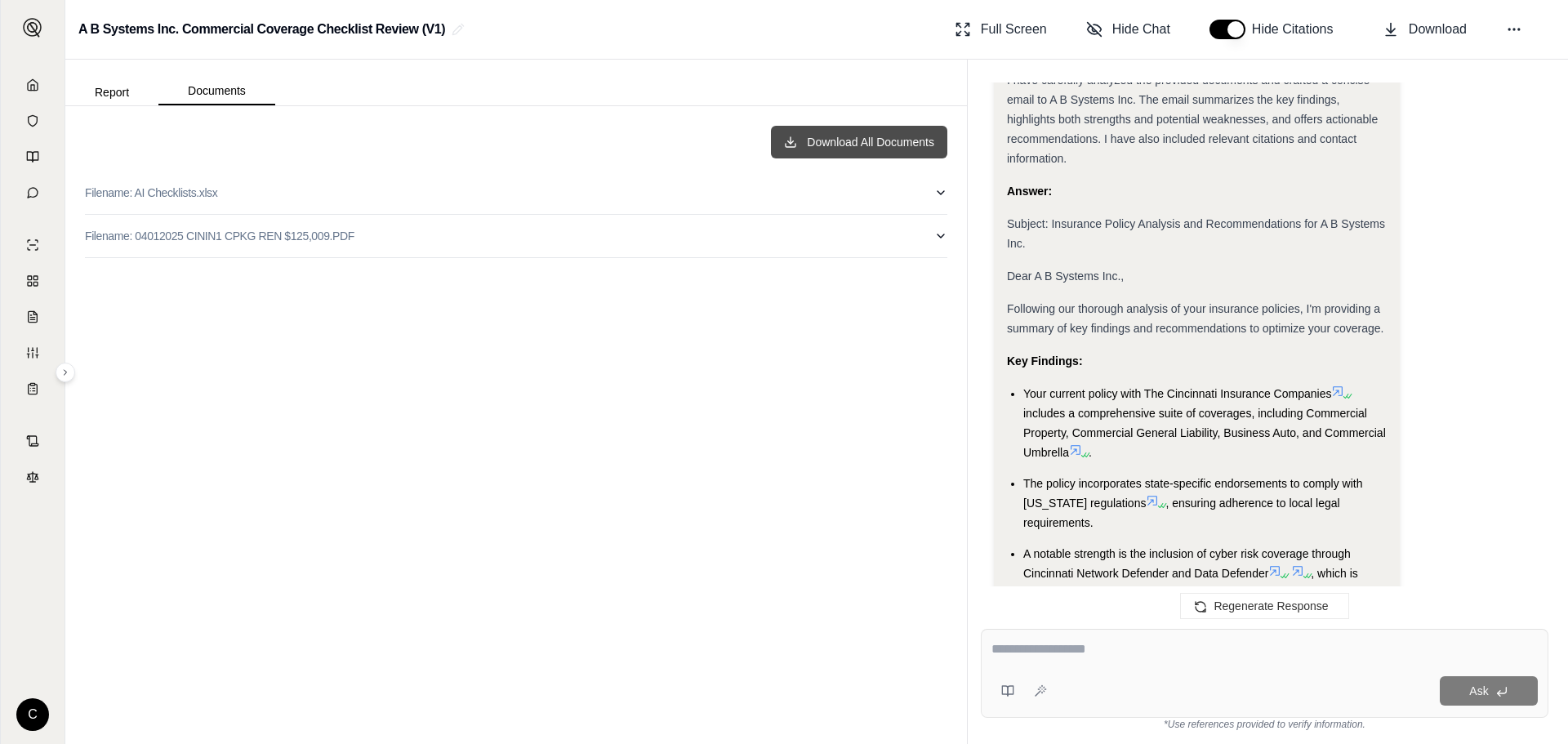
click at [832, 135] on button "Download All Documents" at bounding box center [858, 142] width 176 height 33
click at [784, 140] on button "Download All Documents" at bounding box center [858, 142] width 176 height 33
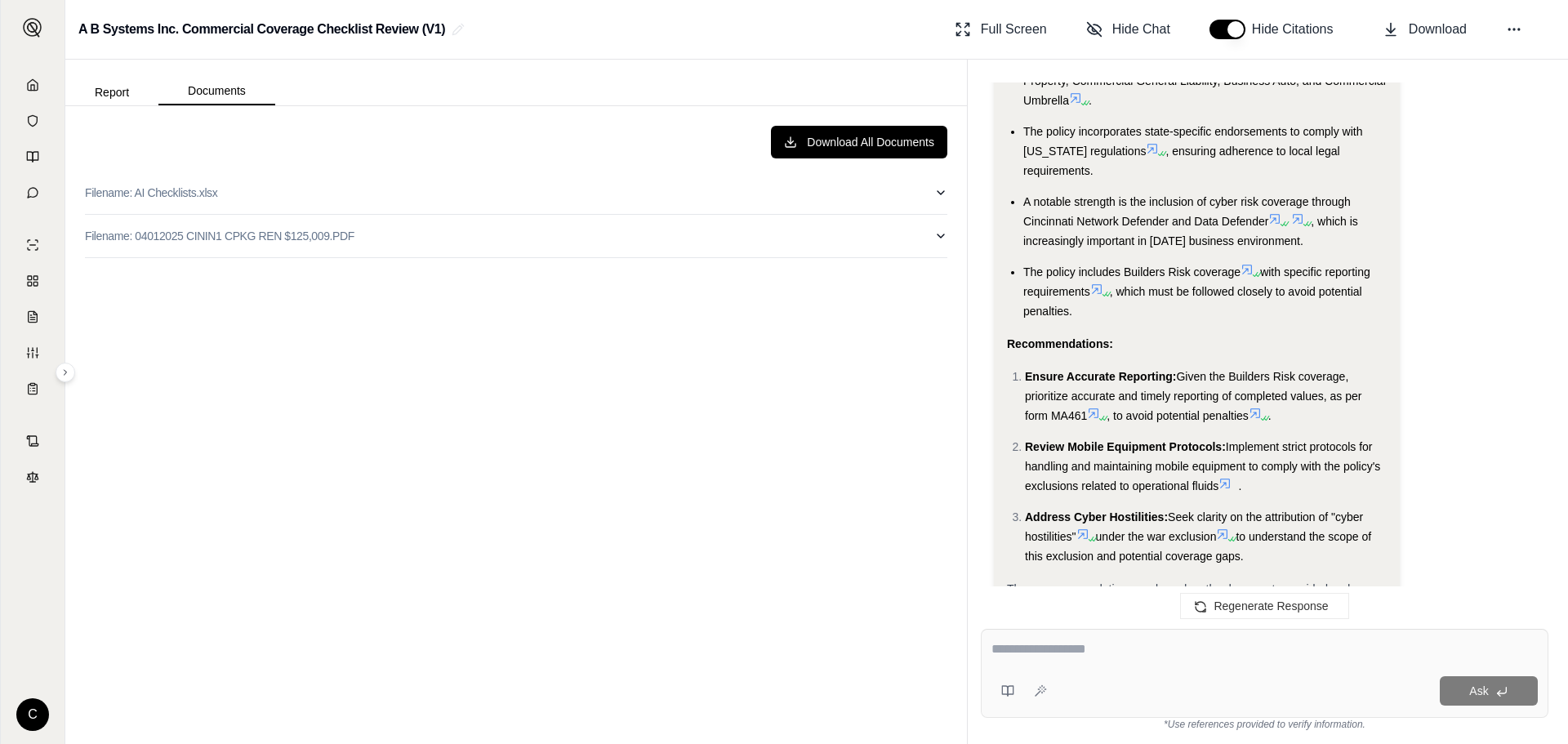
scroll to position [901, 0]
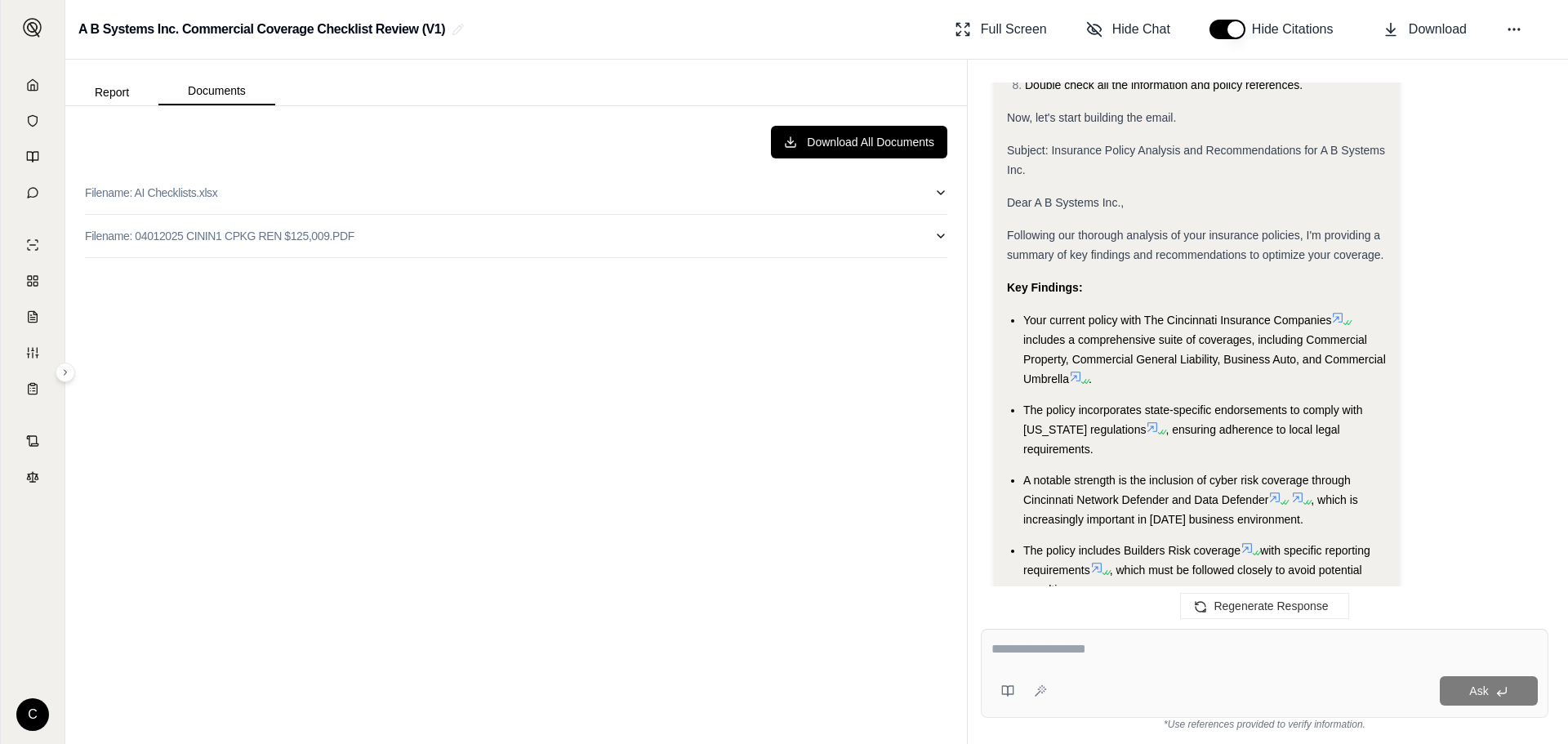
click at [1120, 656] on textarea at bounding box center [1265, 650] width 546 height 19
type textarea "**********"
click at [1448, 691] on button "Ask" at bounding box center [1488, 691] width 98 height 29
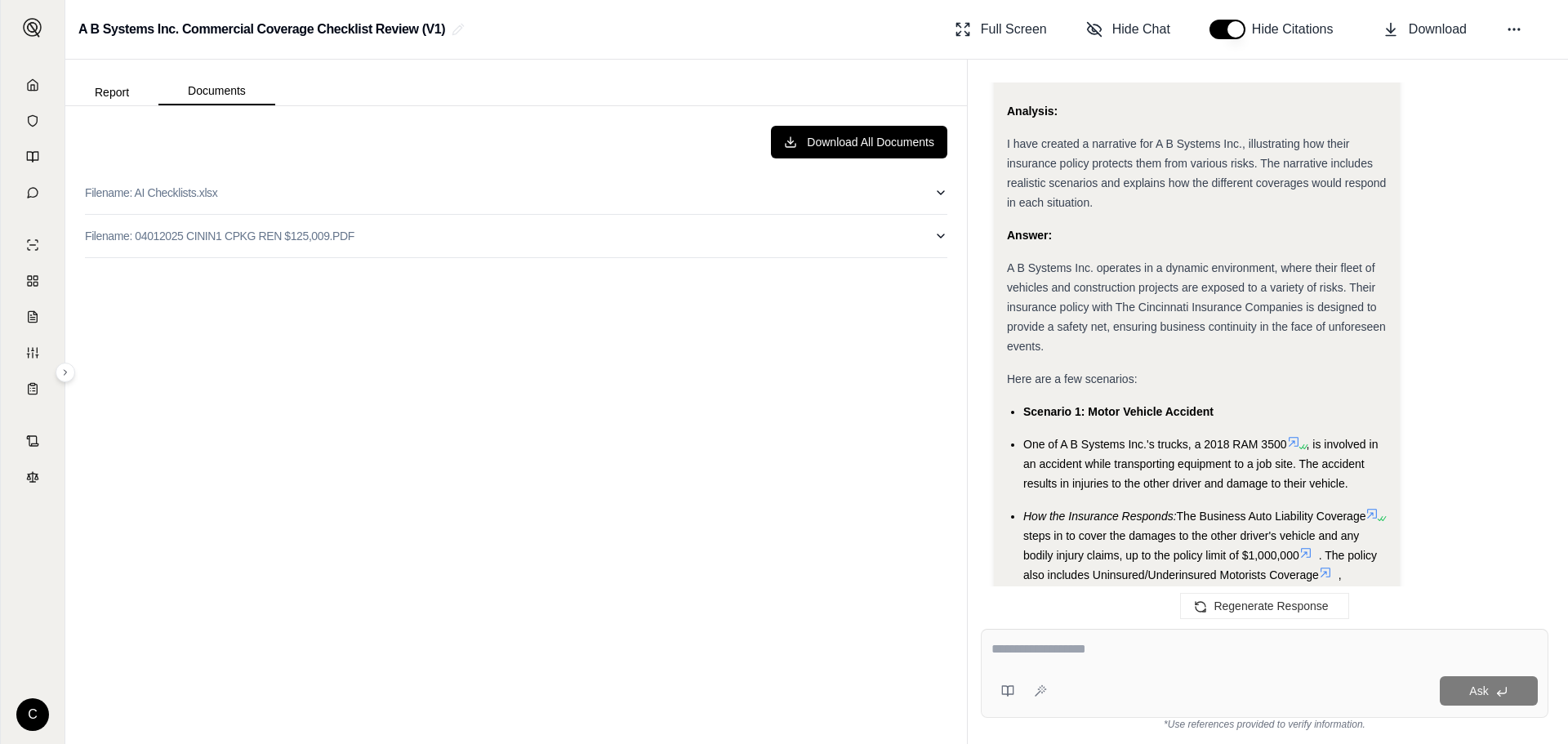
scroll to position [6639, 0]
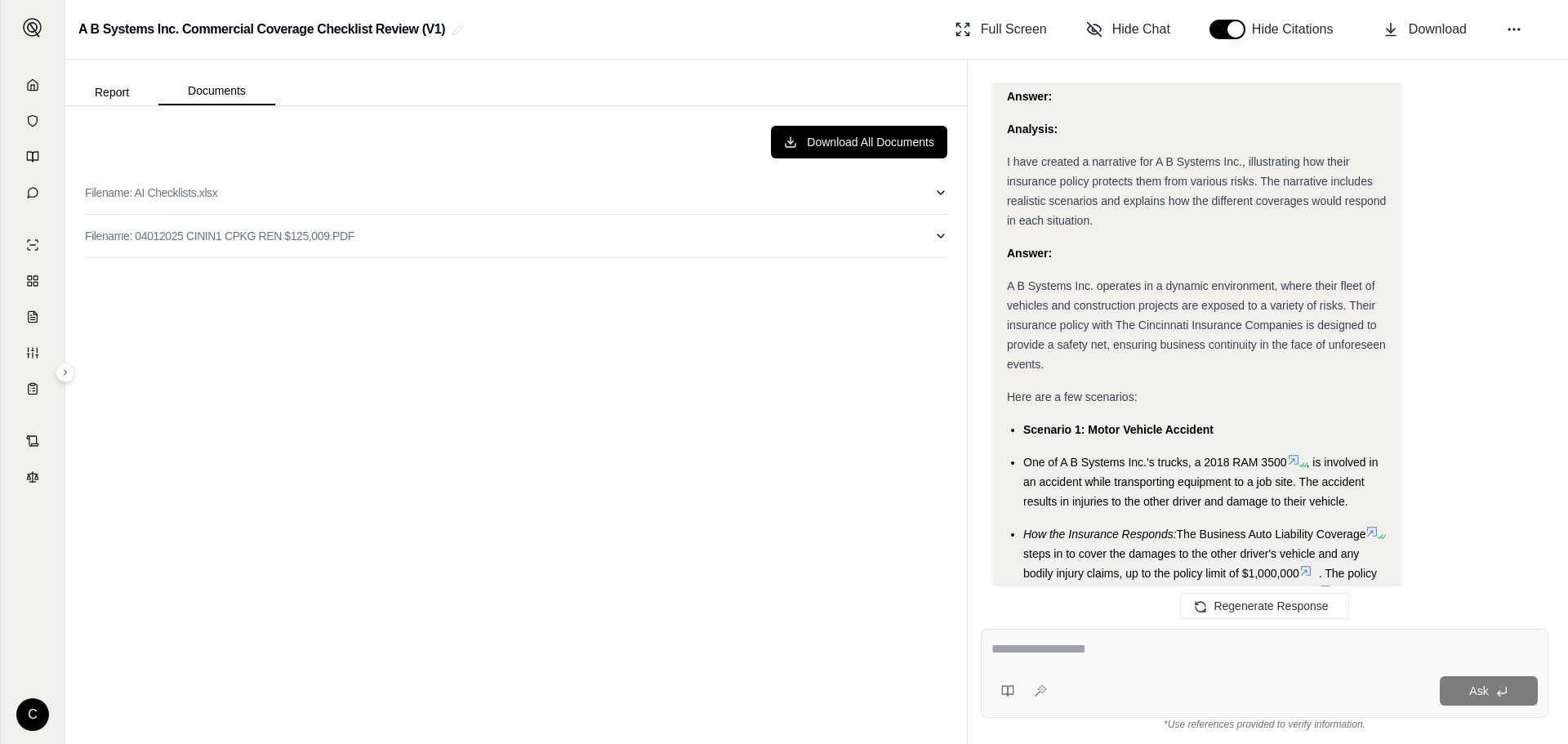
click at [1121, 660] on div at bounding box center [1265, 653] width 546 height 25
click at [1097, 646] on textarea at bounding box center [1265, 650] width 546 height 19
type textarea "**********"
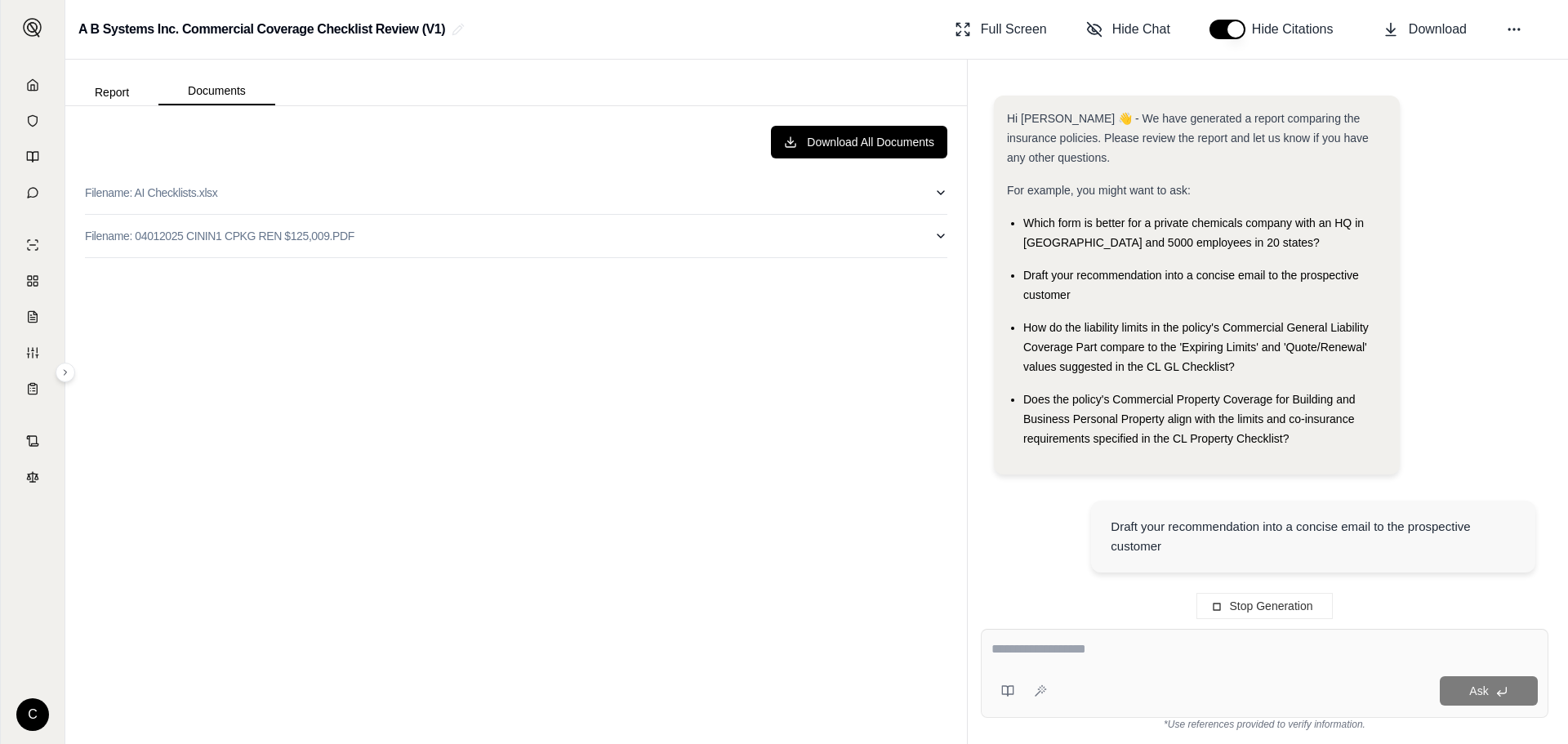
scroll to position [7495, 0]
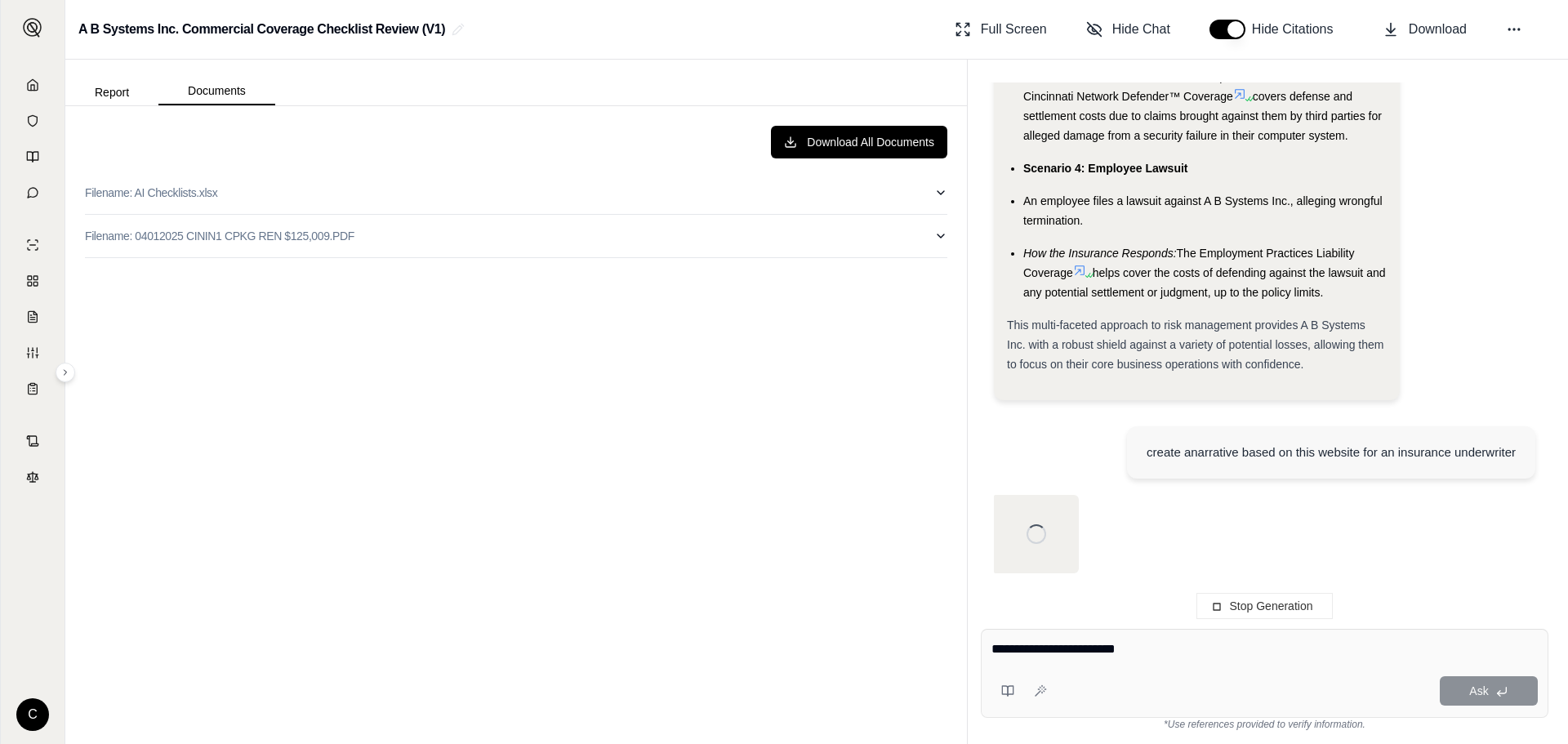
type textarea "**********"
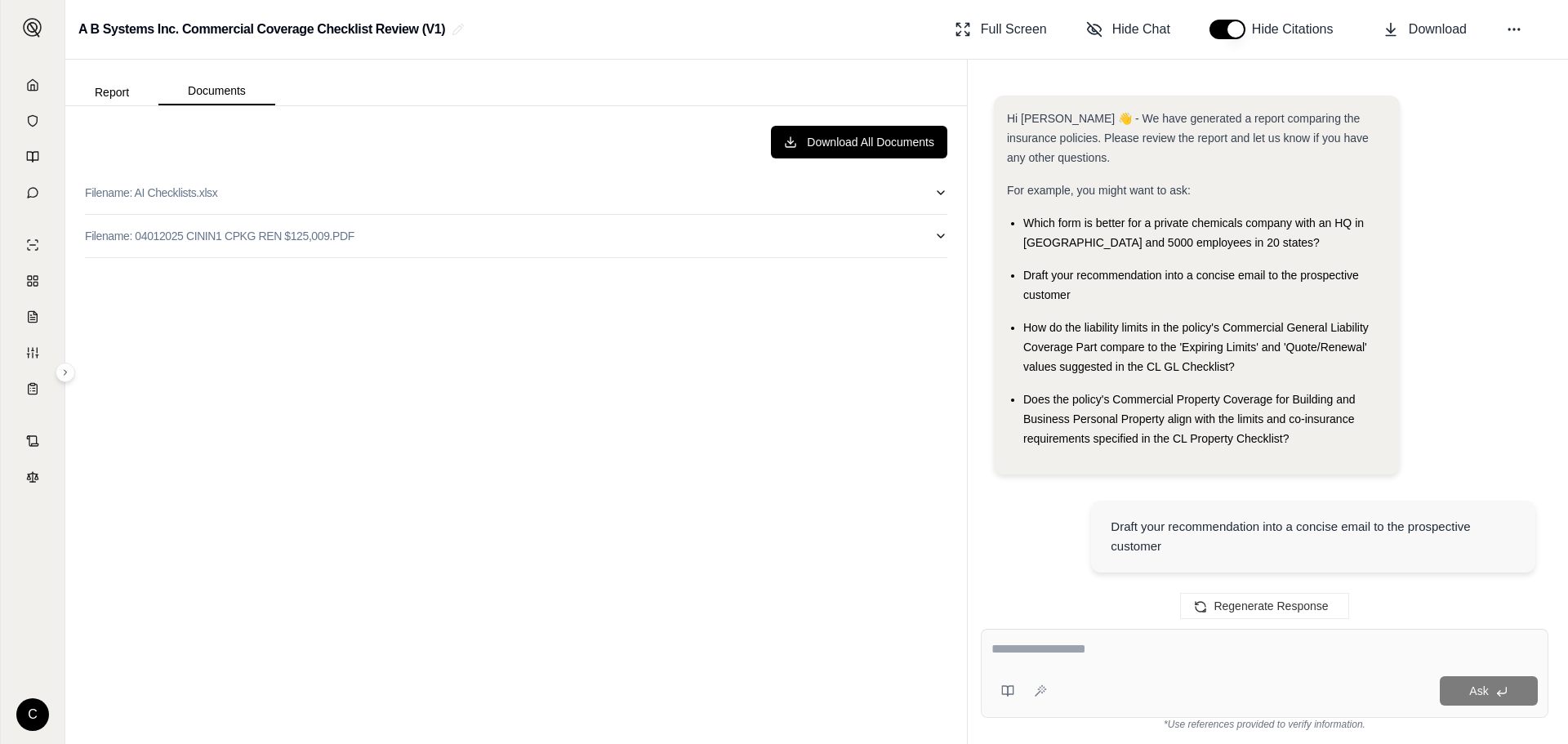
scroll to position [11900, 0]
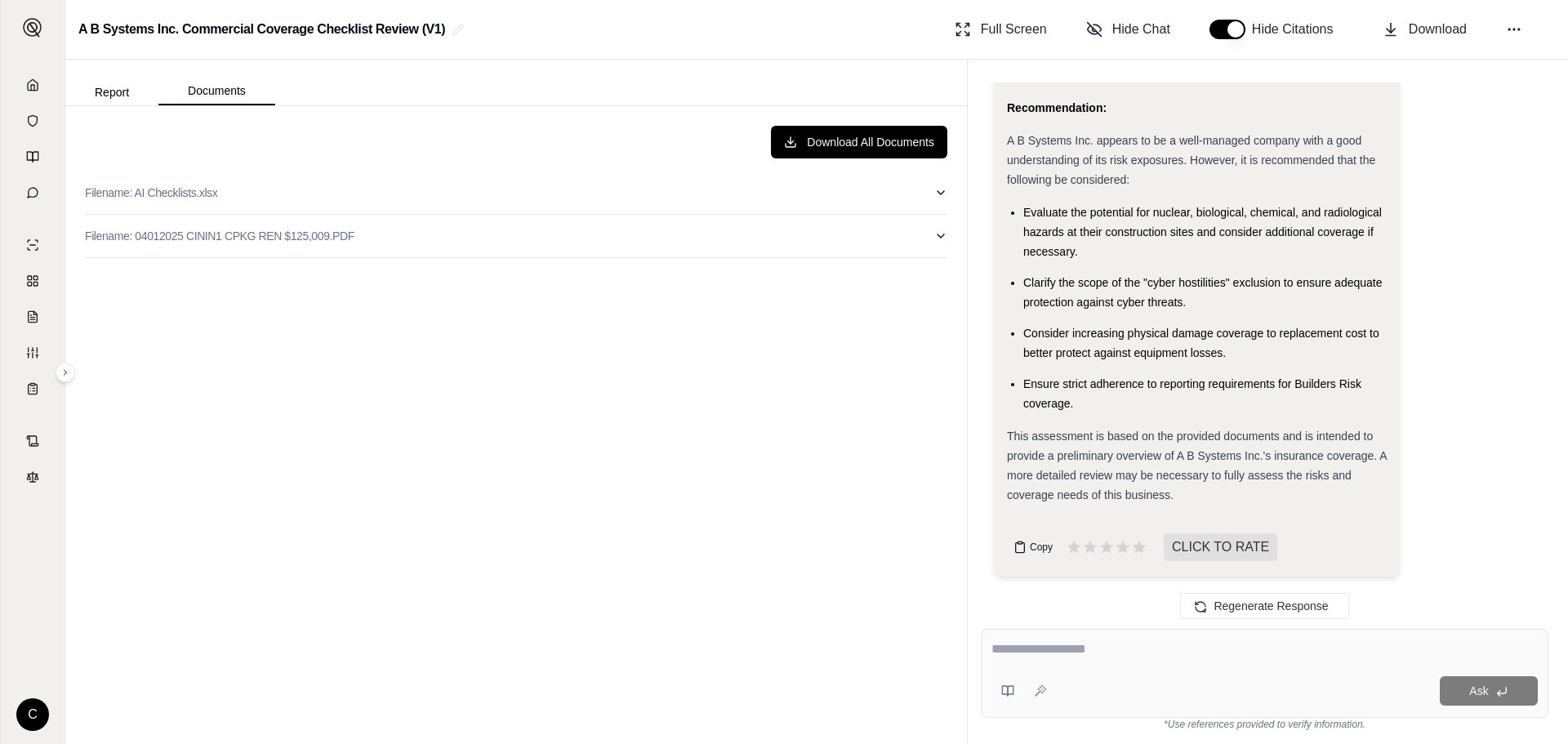
click at [1041, 547] on span "Copy" at bounding box center [1041, 547] width 23 height 13
click at [1095, 661] on div at bounding box center [1265, 653] width 546 height 25
paste textarea "**********"
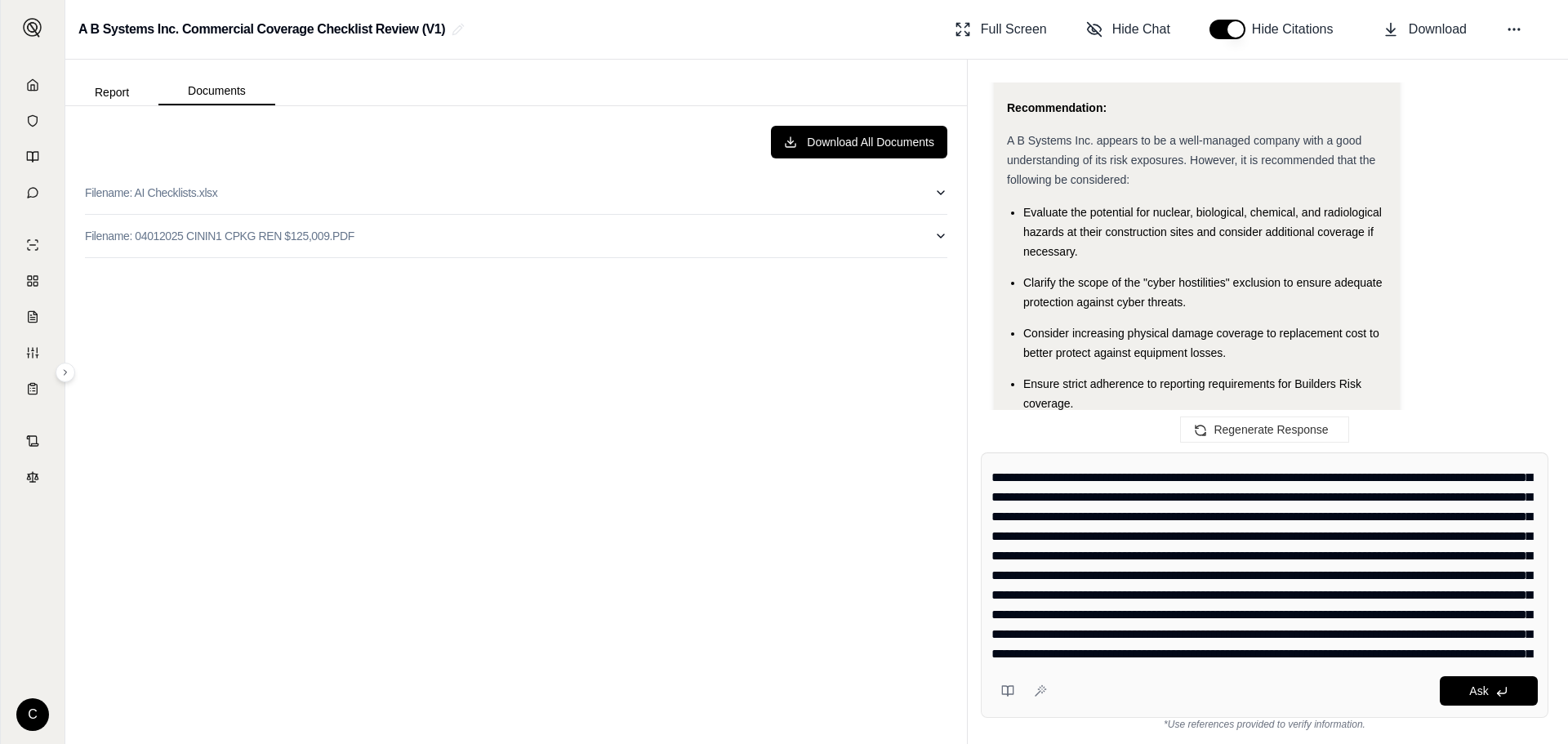
scroll to position [0, 0]
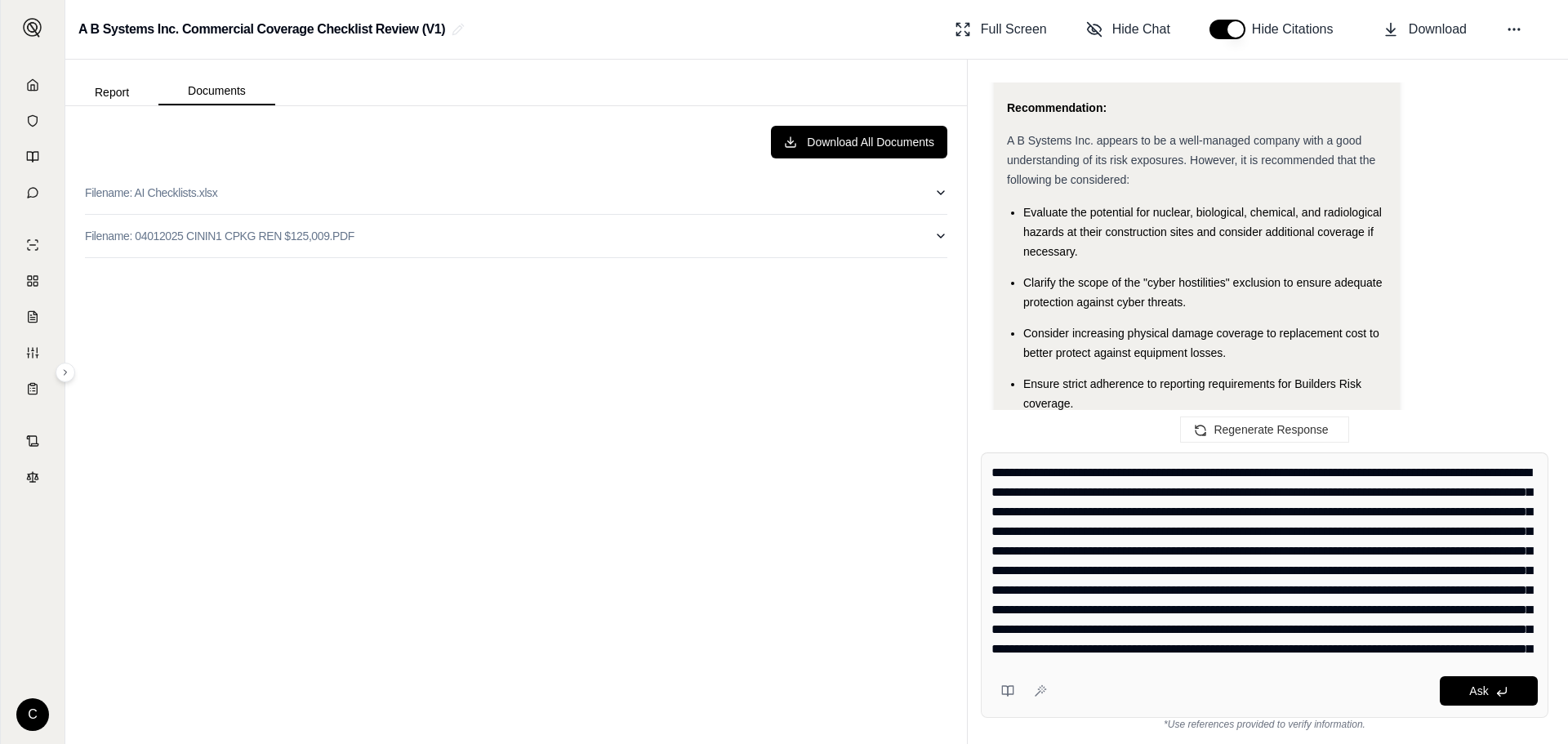
drag, startPoint x: 1480, startPoint y: 655, endPoint x: 792, endPoint y: 340, distance: 756.7
type textarea "**********"
click at [792, 340] on div "Report Documents Download All Documents Filename: AI Checklists.xlsx Filename: …" at bounding box center [817, 402] width 1503 height 685
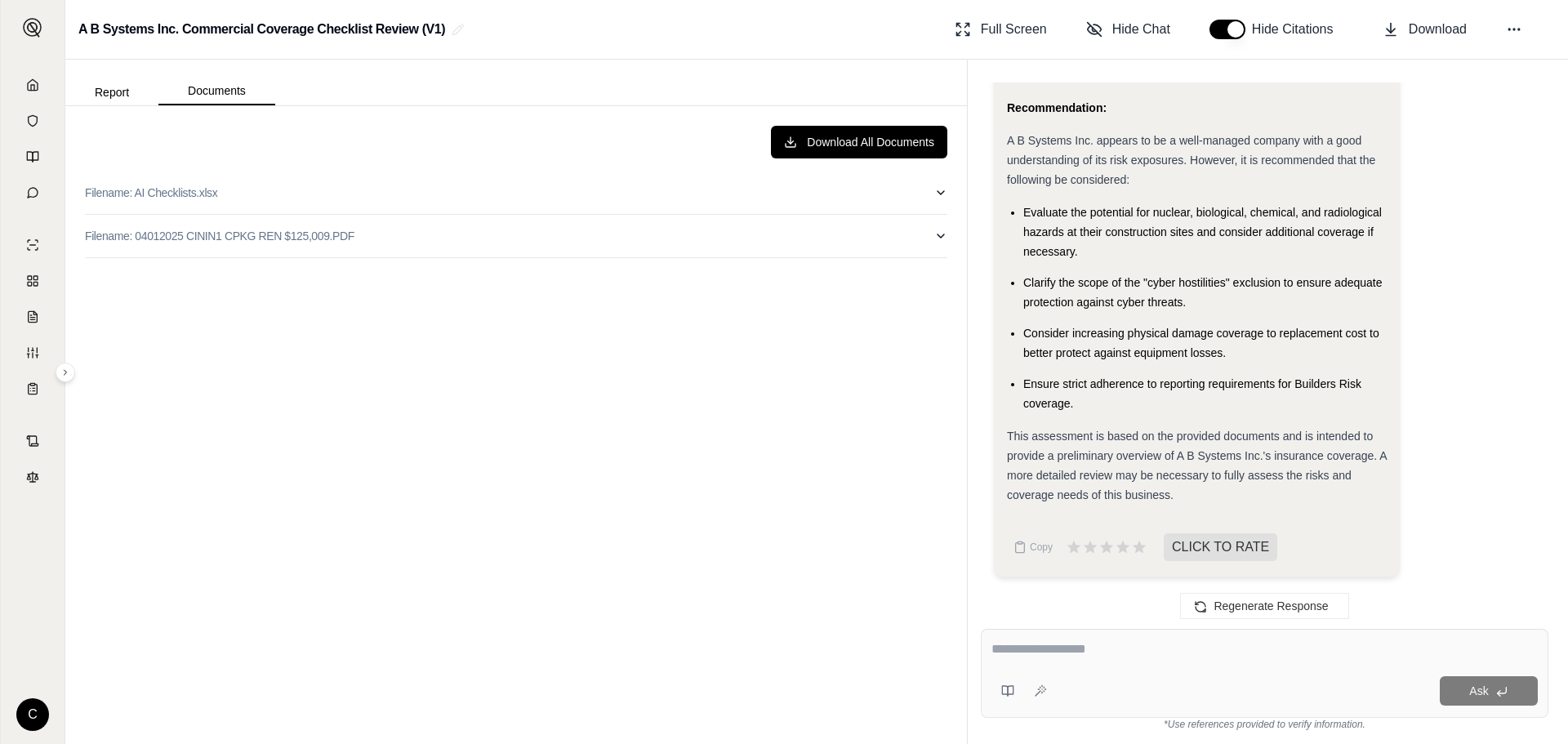
click at [1146, 650] on textarea at bounding box center [1265, 650] width 546 height 19
paste textarea "**********"
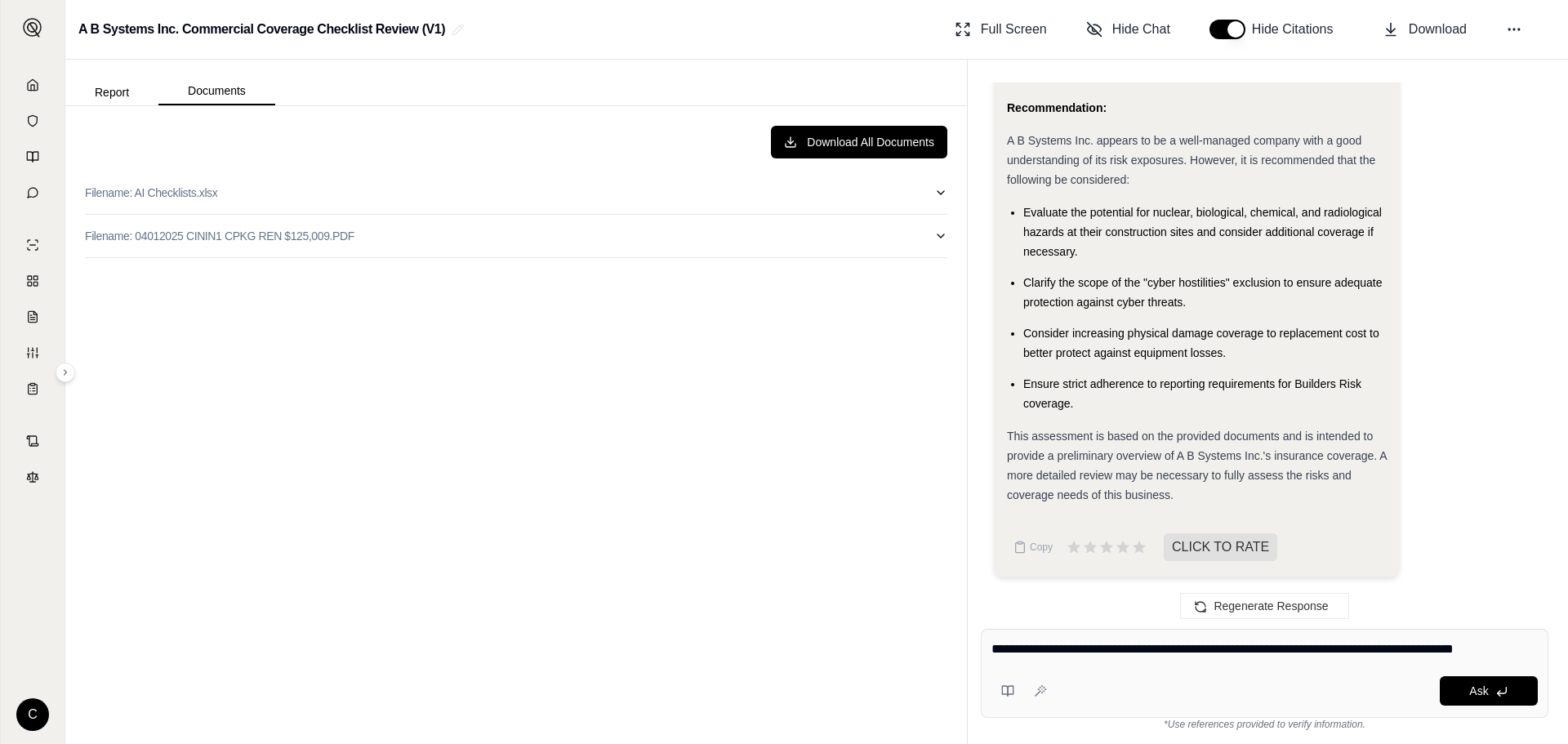
type textarea "**********"
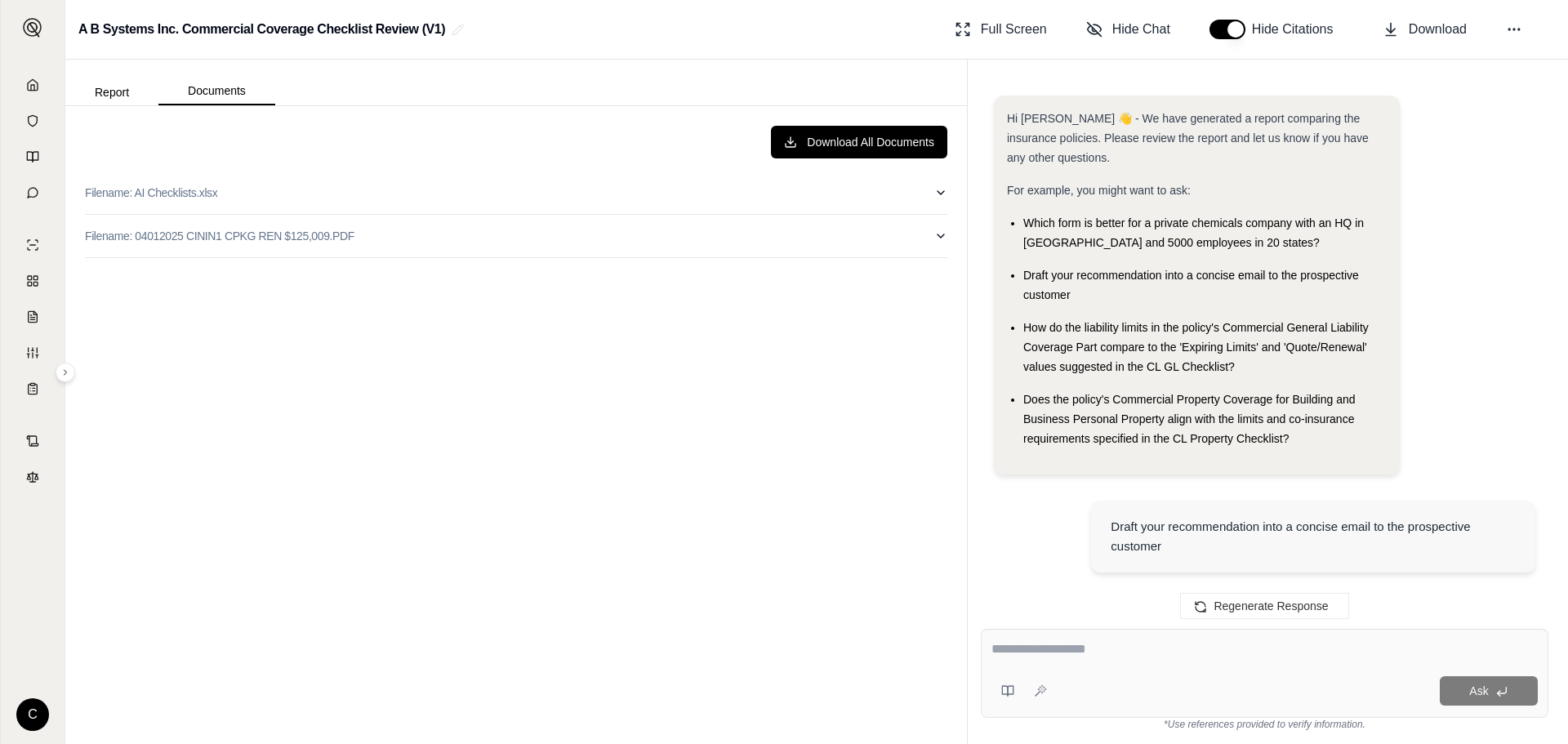
scroll to position [17399, 0]
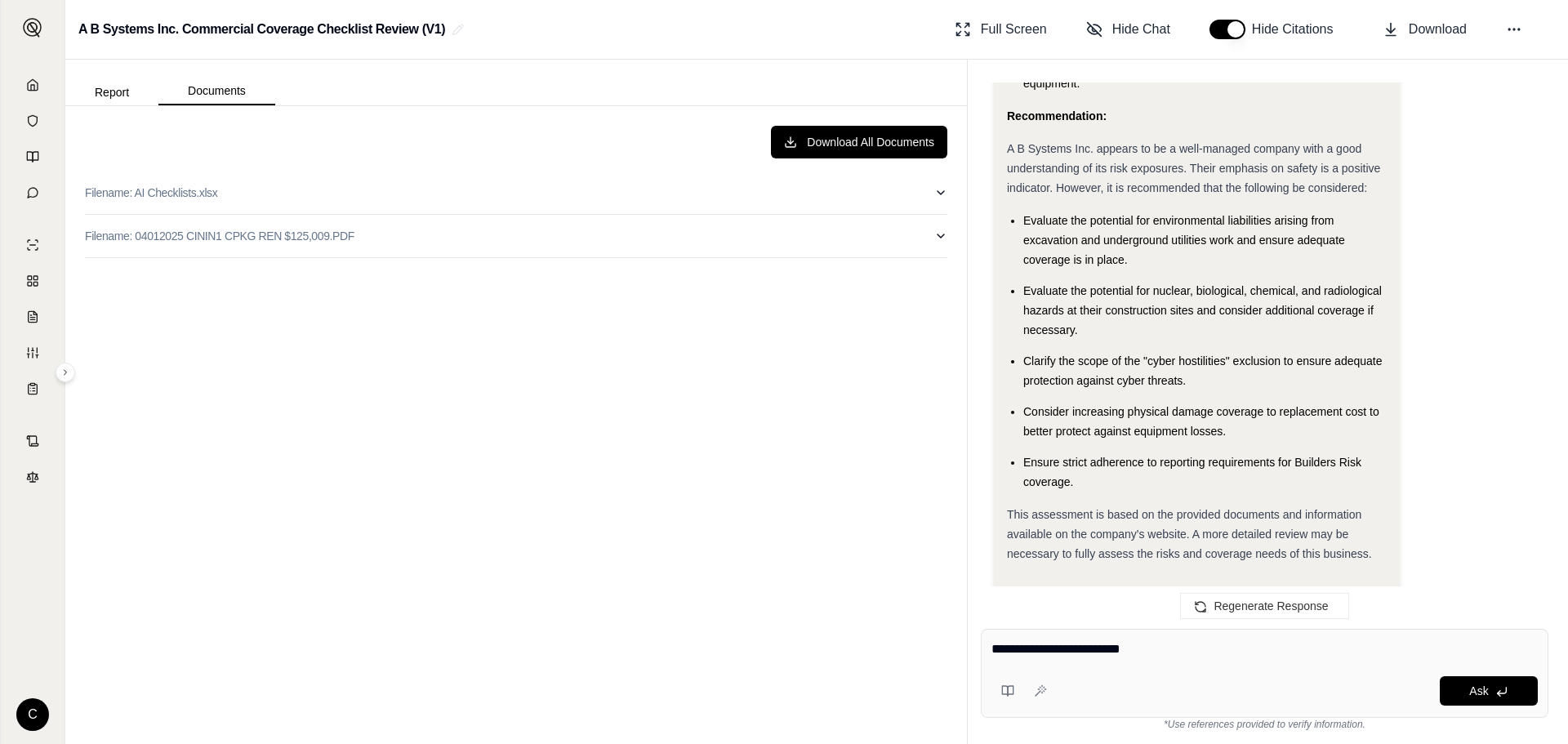
type textarea "**********"
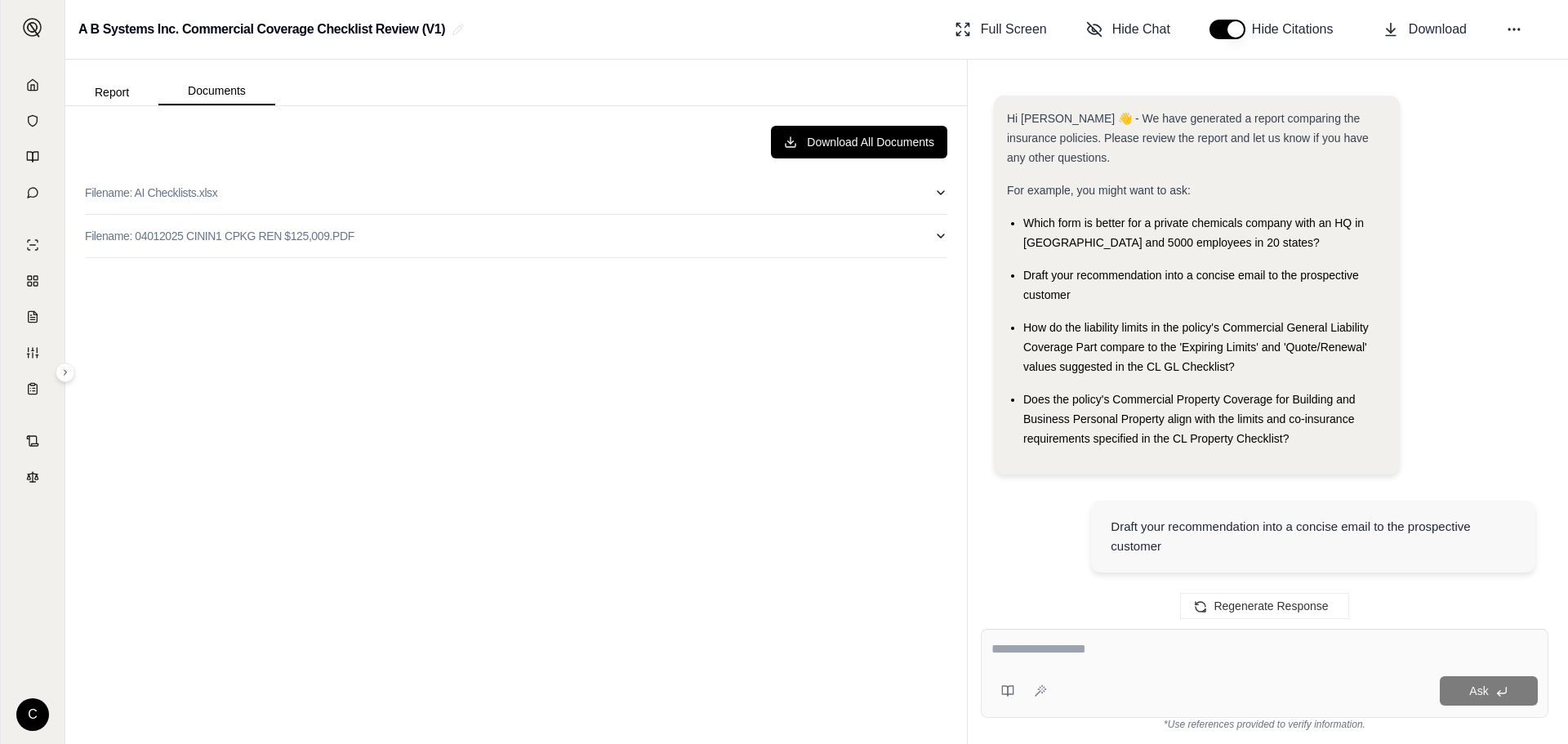
scroll to position [18507, 0]
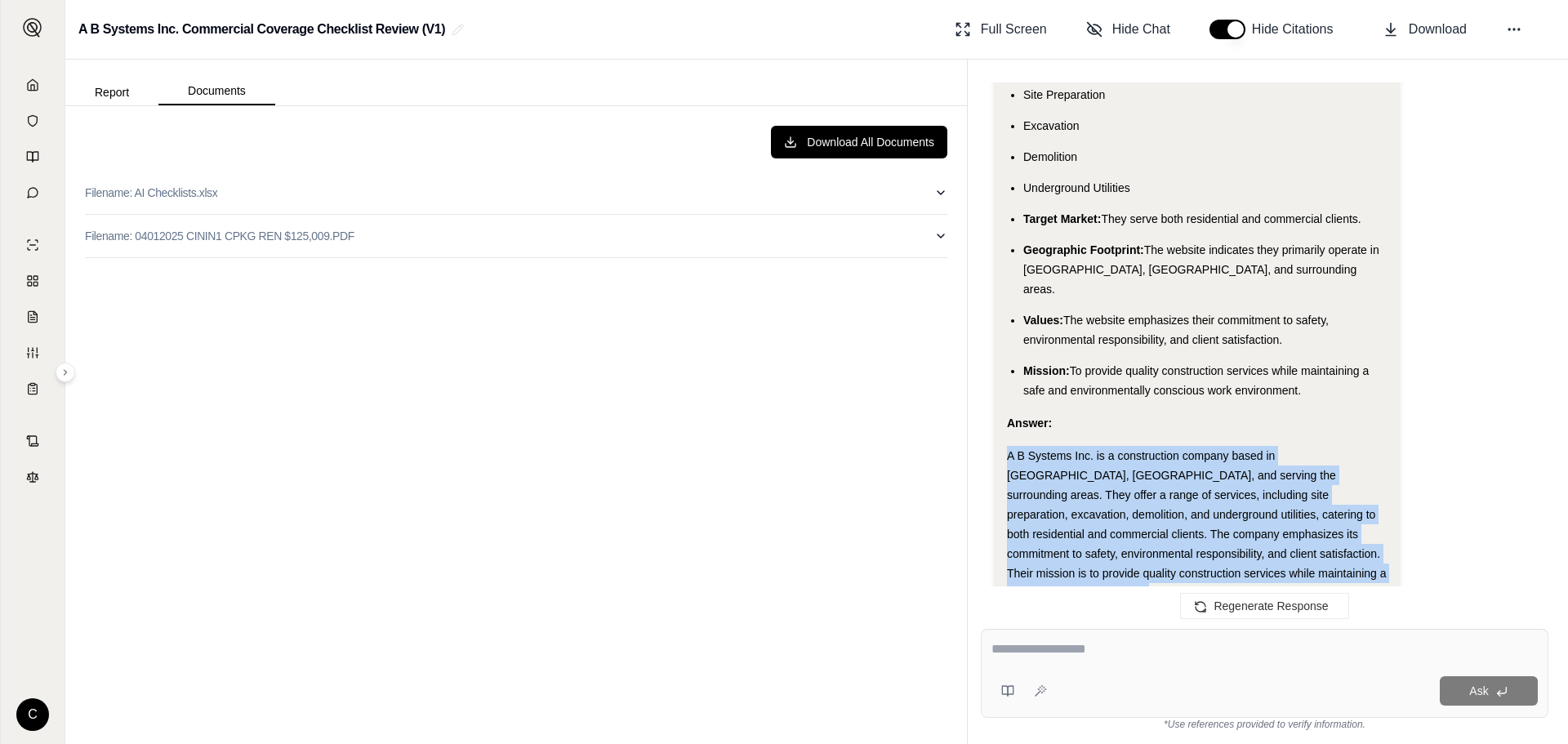
drag, startPoint x: 1006, startPoint y: 374, endPoint x: 1278, endPoint y: 503, distance: 301.0
click at [1278, 503] on div "Analysis: Okay, I need to analyze the A B Systems Inc. website and provide a de…" at bounding box center [1196, 150] width 405 height 1052
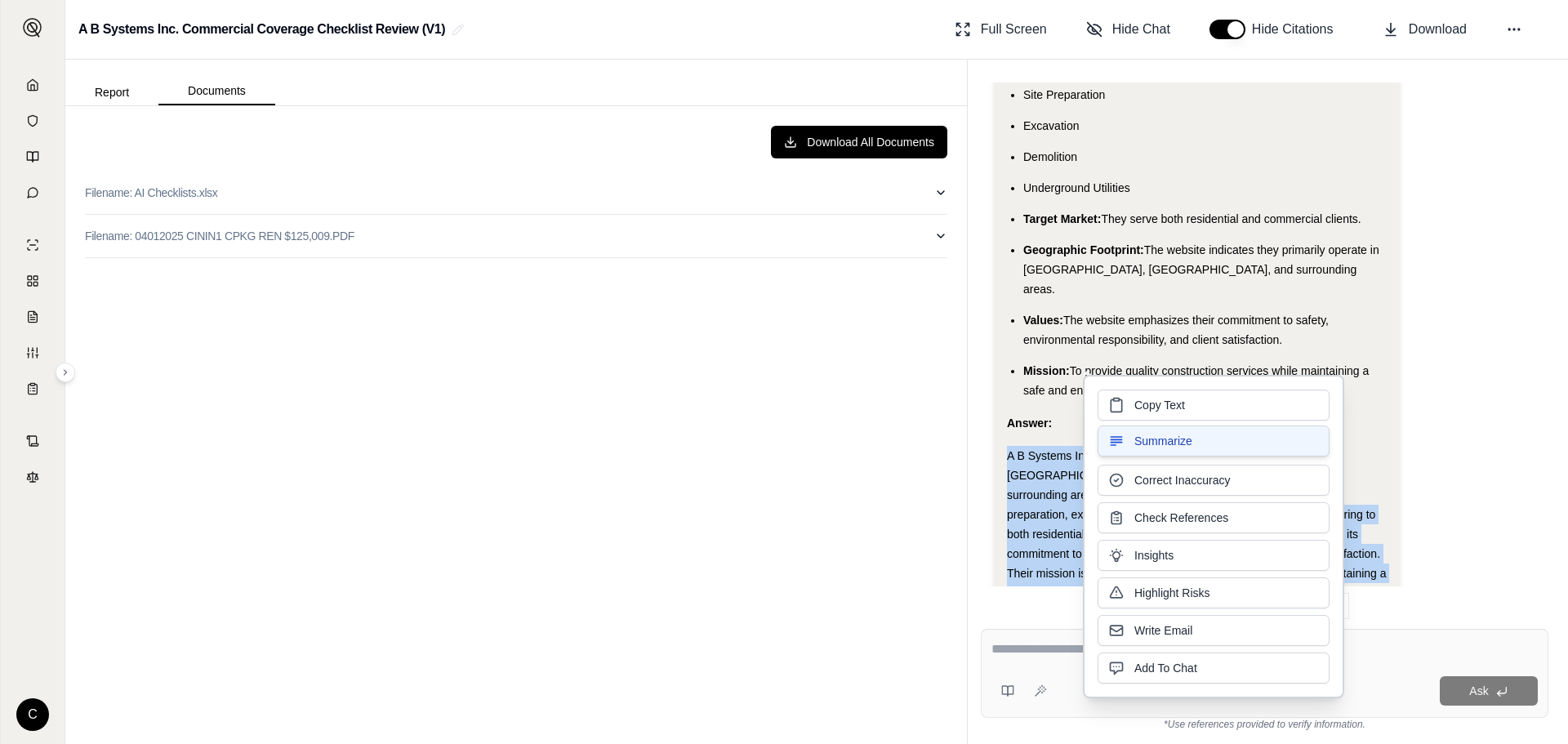
drag, startPoint x: 1152, startPoint y: 426, endPoint x: 1167, endPoint y: 435, distance: 17.5
click at [1167, 435] on span "Summarize" at bounding box center [1164, 441] width 58 height 17
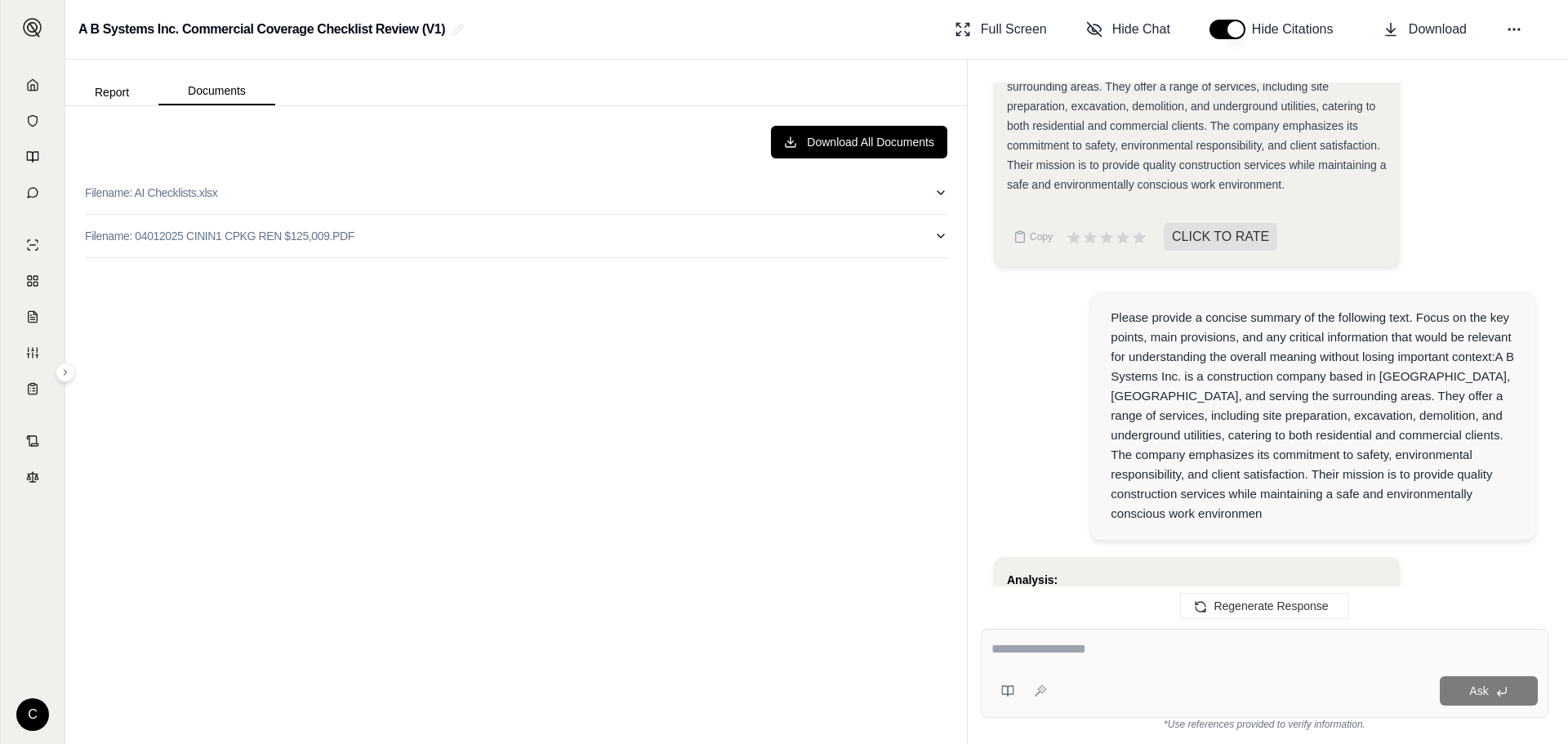
scroll to position [18901, 0]
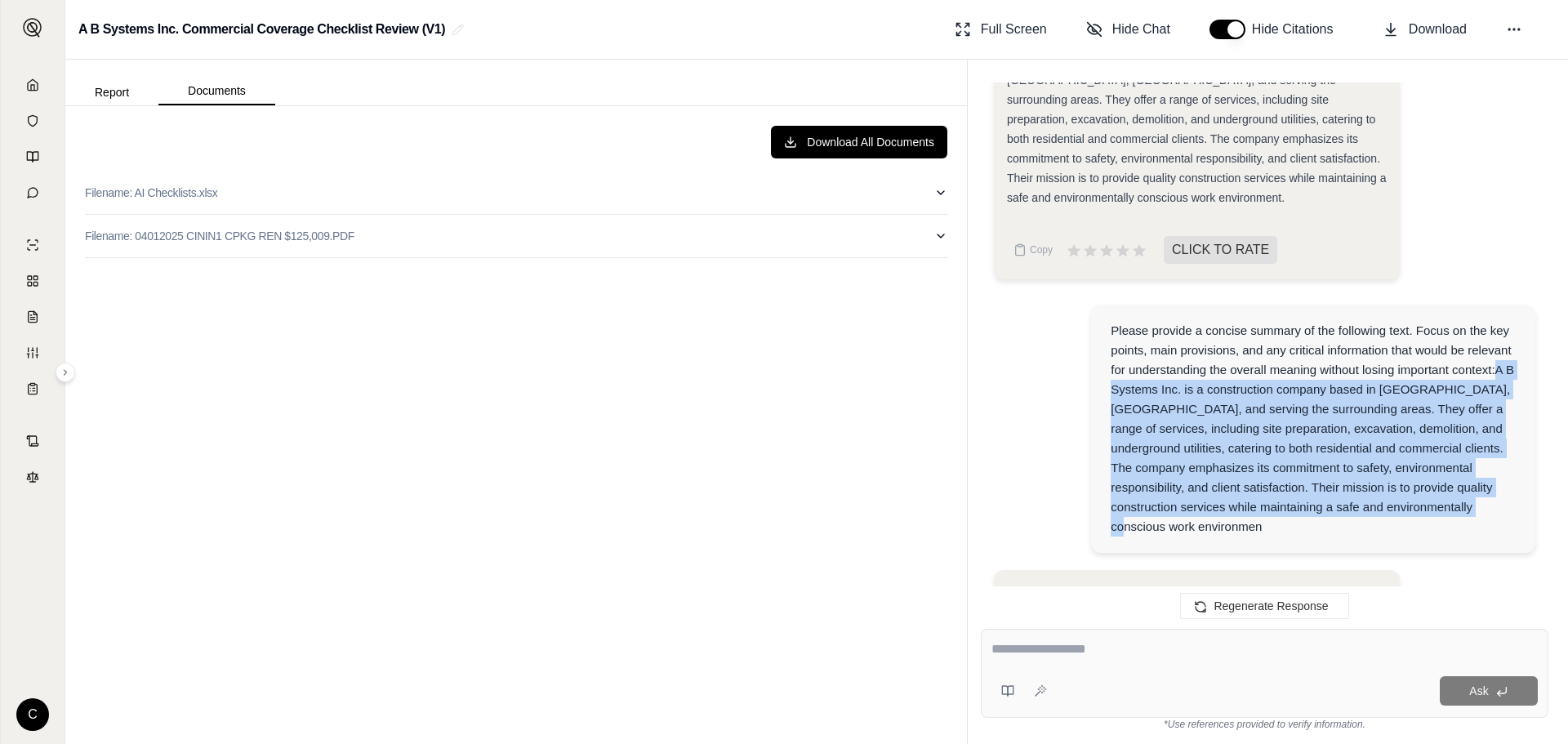
drag, startPoint x: 1495, startPoint y: 273, endPoint x: 1498, endPoint y: 408, distance: 135.0
click at [1498, 408] on div "Please provide a concise summary of the following text. Focus on the key points…" at bounding box center [1312, 429] width 405 height 216
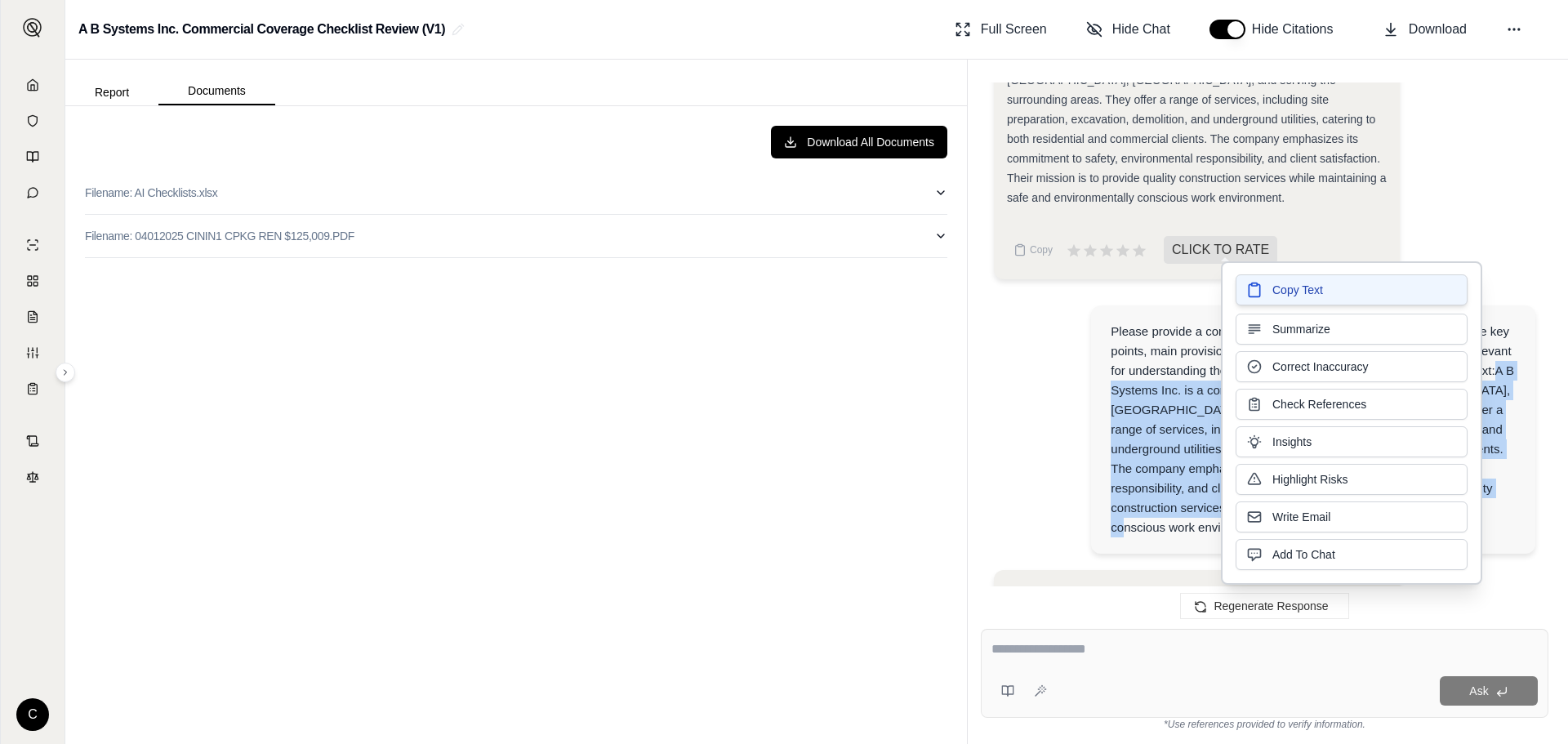
drag, startPoint x: 1290, startPoint y: 313, endPoint x: 1313, endPoint y: 289, distance: 33.2
click at [1313, 289] on span "Copy Text" at bounding box center [1298, 290] width 51 height 17
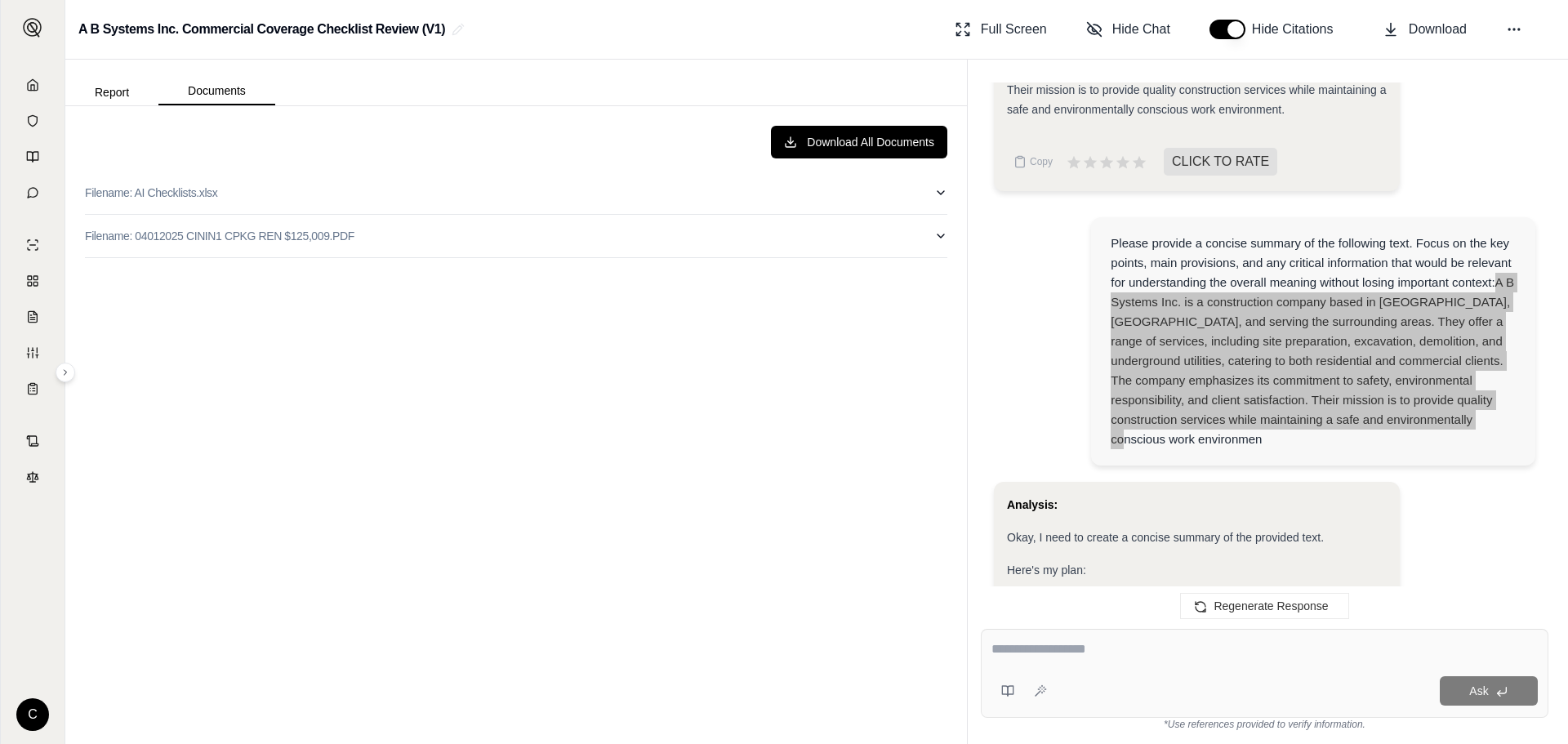
scroll to position [19065, 0]
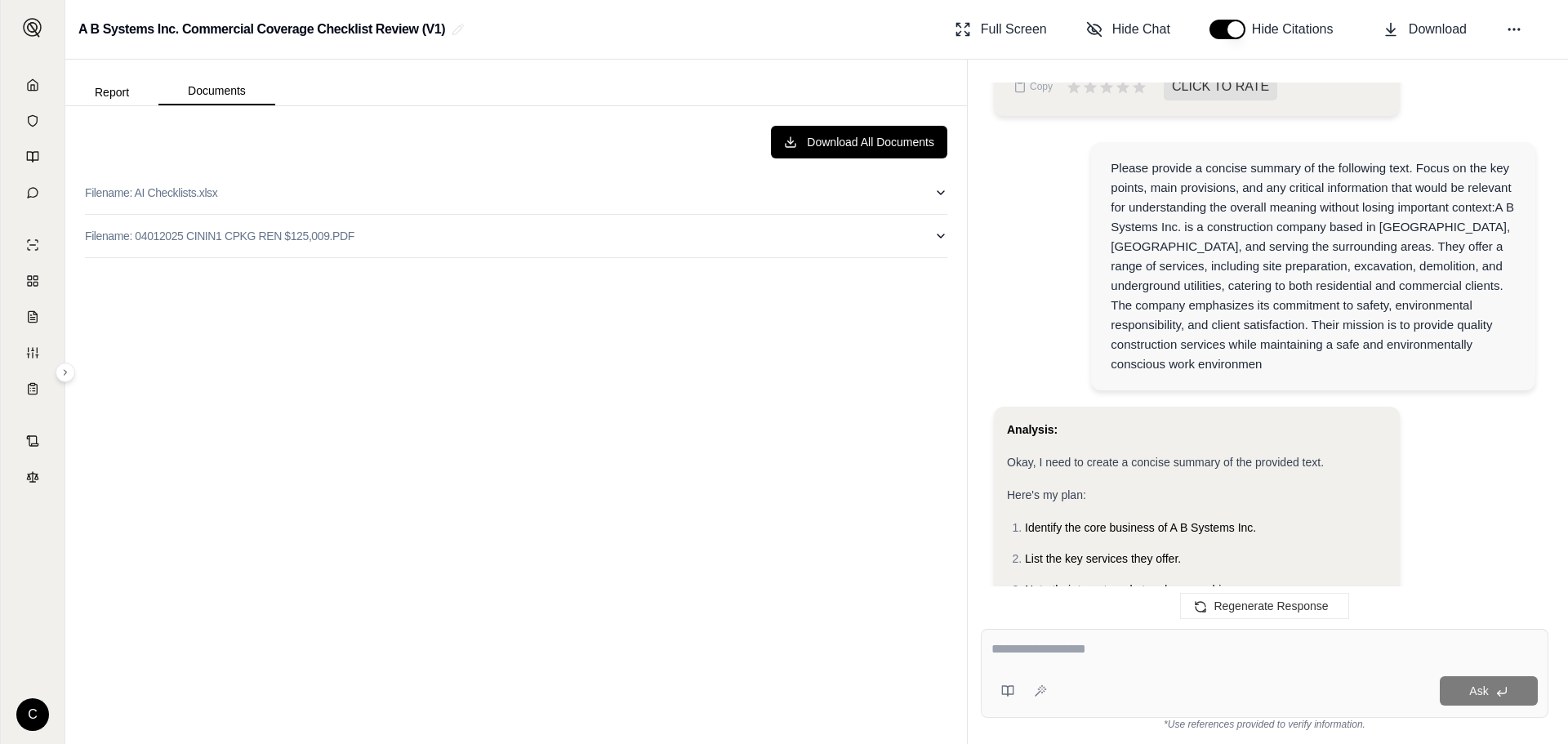
click at [1063, 655] on textarea at bounding box center [1265, 650] width 546 height 19
type textarea "**********"
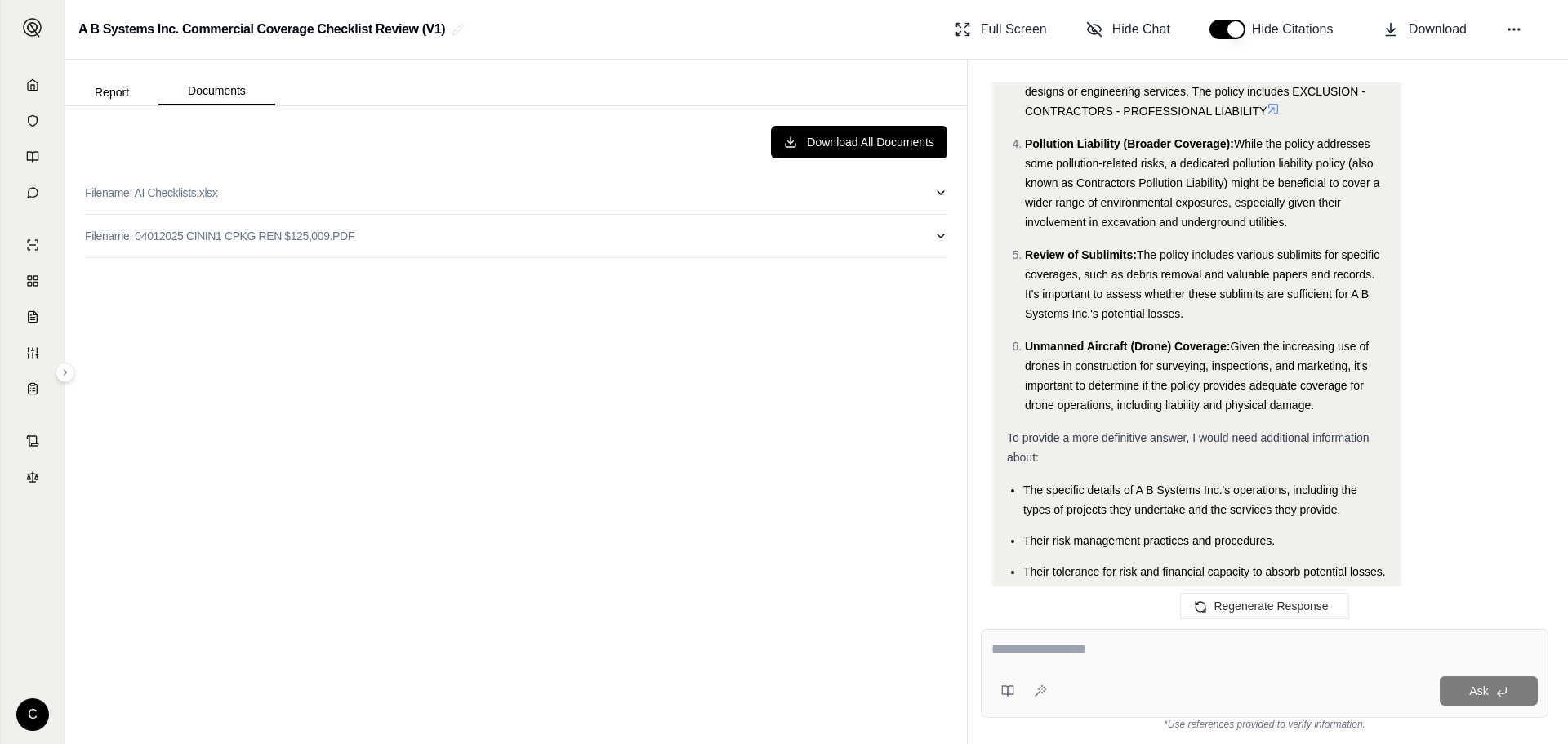
scroll to position [21804, 0]
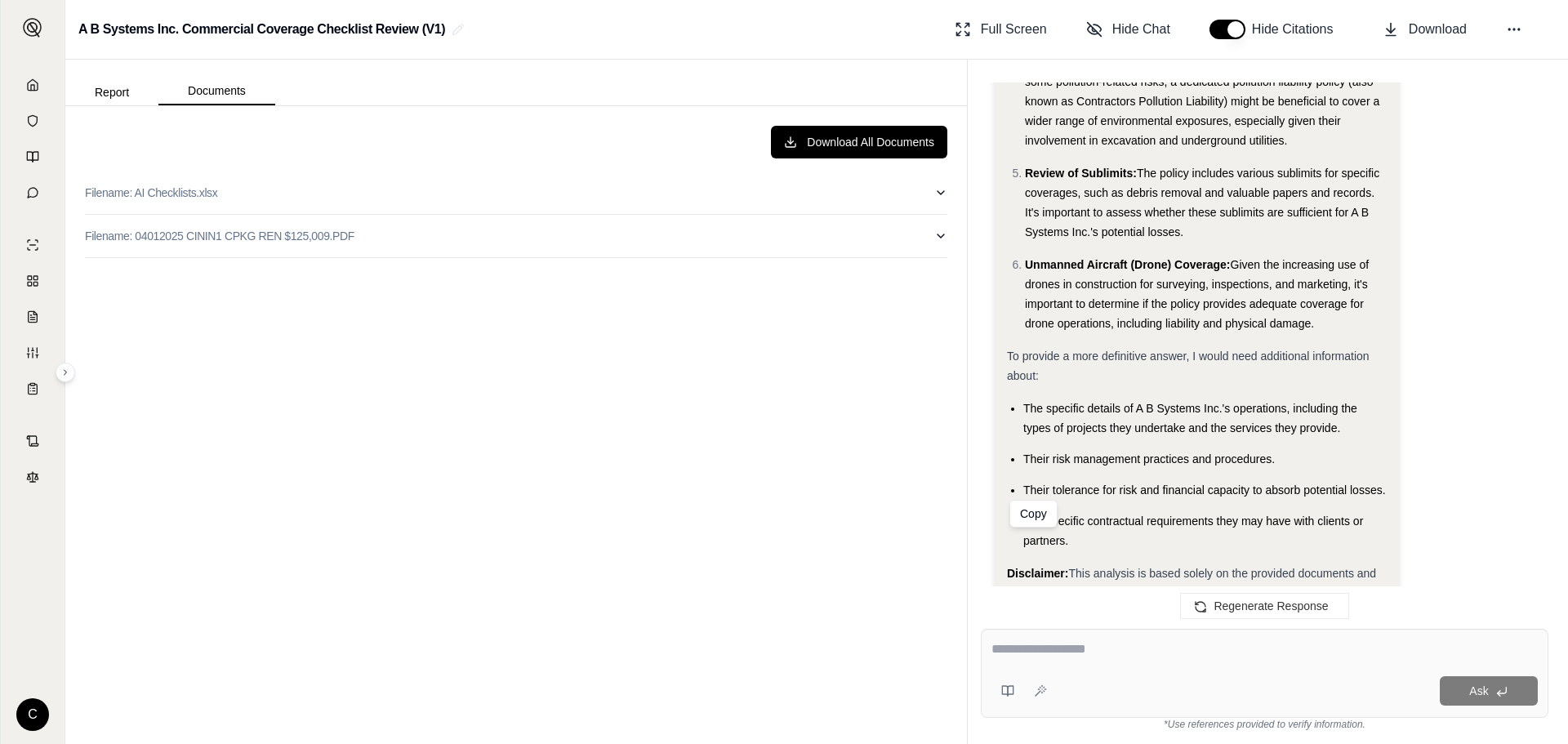
click at [1028, 668] on button "Copy" at bounding box center [1033, 685] width 52 height 33
